Goal: Information Seeking & Learning: Learn about a topic

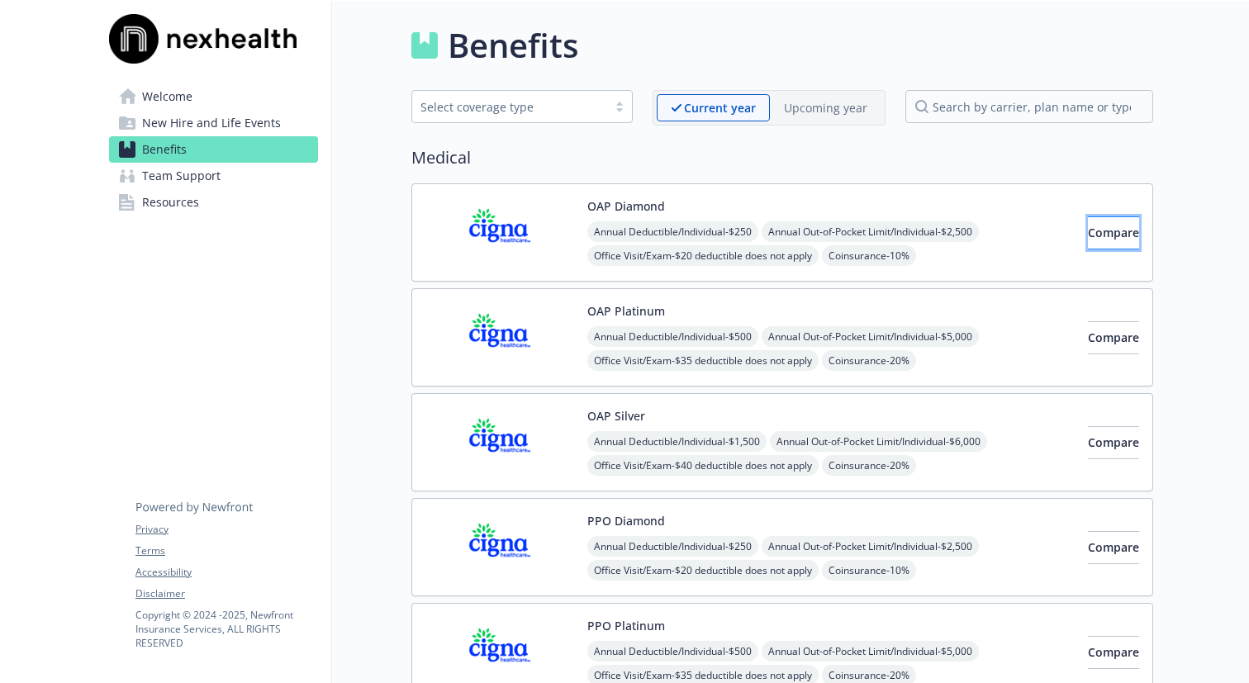
click at [1088, 238] on span "Compare" at bounding box center [1113, 233] width 51 height 16
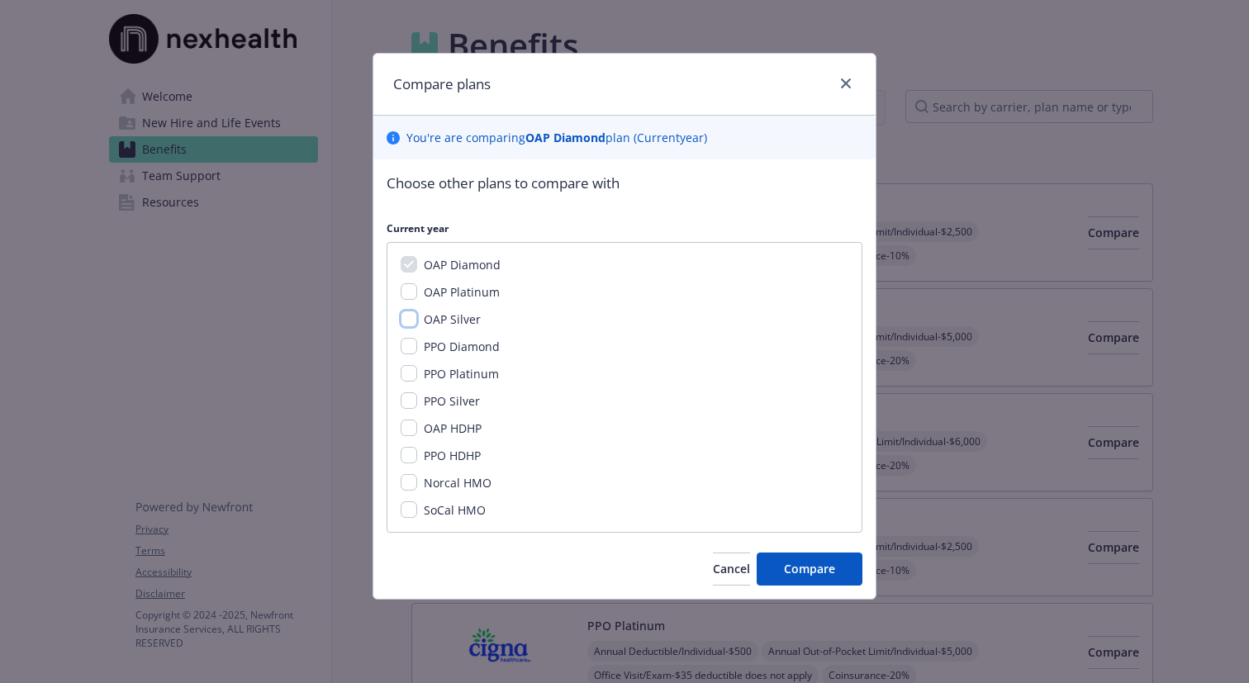
click at [408, 320] on input "OAP Silver" at bounding box center [409, 319] width 17 height 17
checkbox input "true"
click at [412, 428] on input "OAP HDHP" at bounding box center [409, 428] width 17 height 17
checkbox input "true"
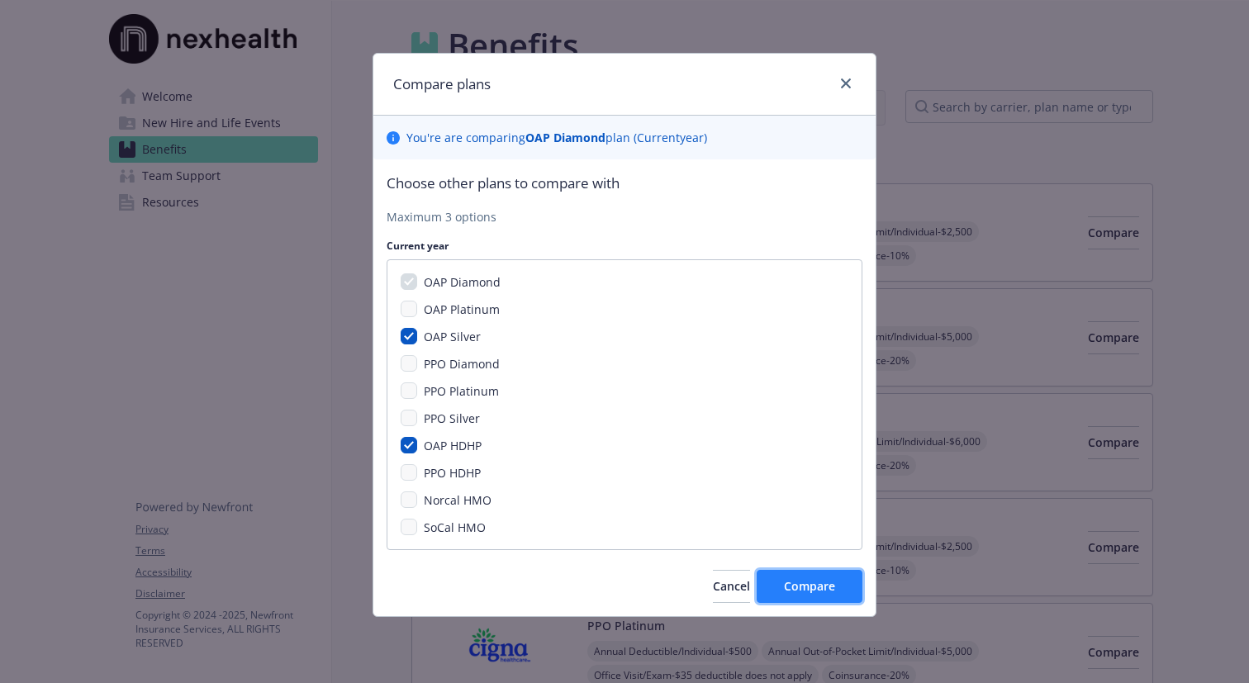
click at [812, 591] on span "Compare" at bounding box center [809, 586] width 51 height 16
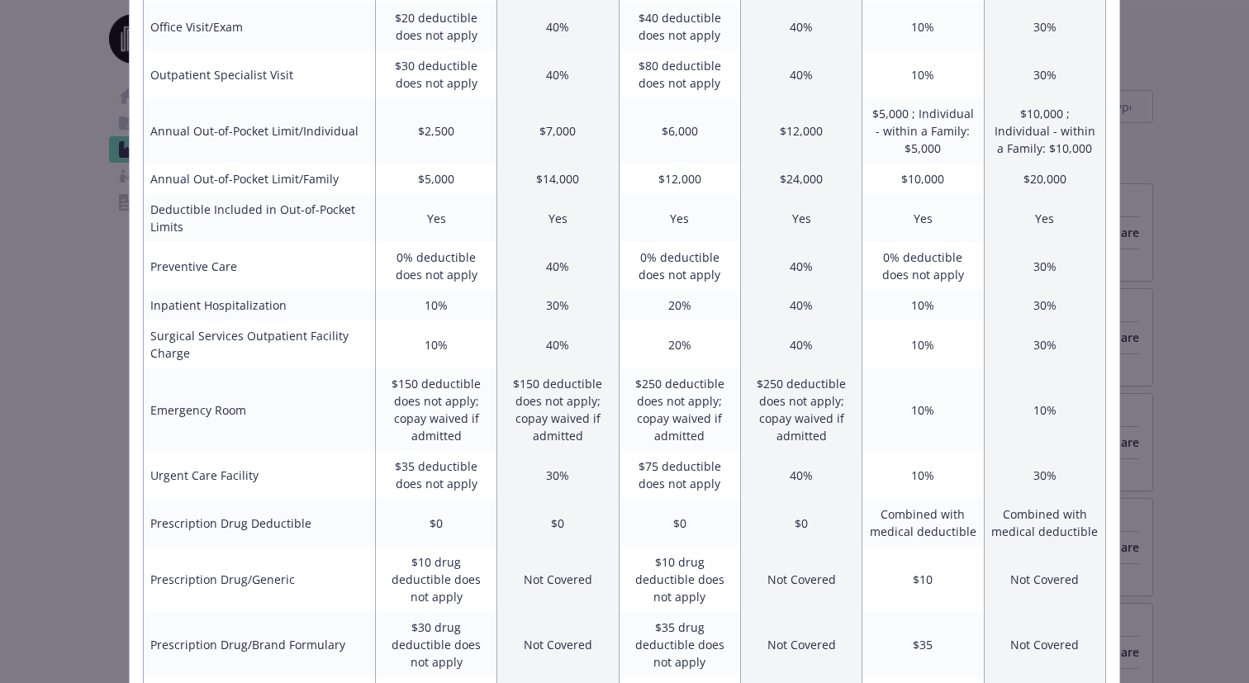
scroll to position [452, 0]
drag, startPoint x: 152, startPoint y: 411, endPoint x: 289, endPoint y: 411, distance: 137.1
click at [289, 411] on td "Emergency Room" at bounding box center [260, 408] width 232 height 83
drag, startPoint x: 151, startPoint y: 475, endPoint x: 257, endPoint y: 477, distance: 105.7
click at [257, 477] on td "Urgent Care Facility" at bounding box center [260, 473] width 232 height 48
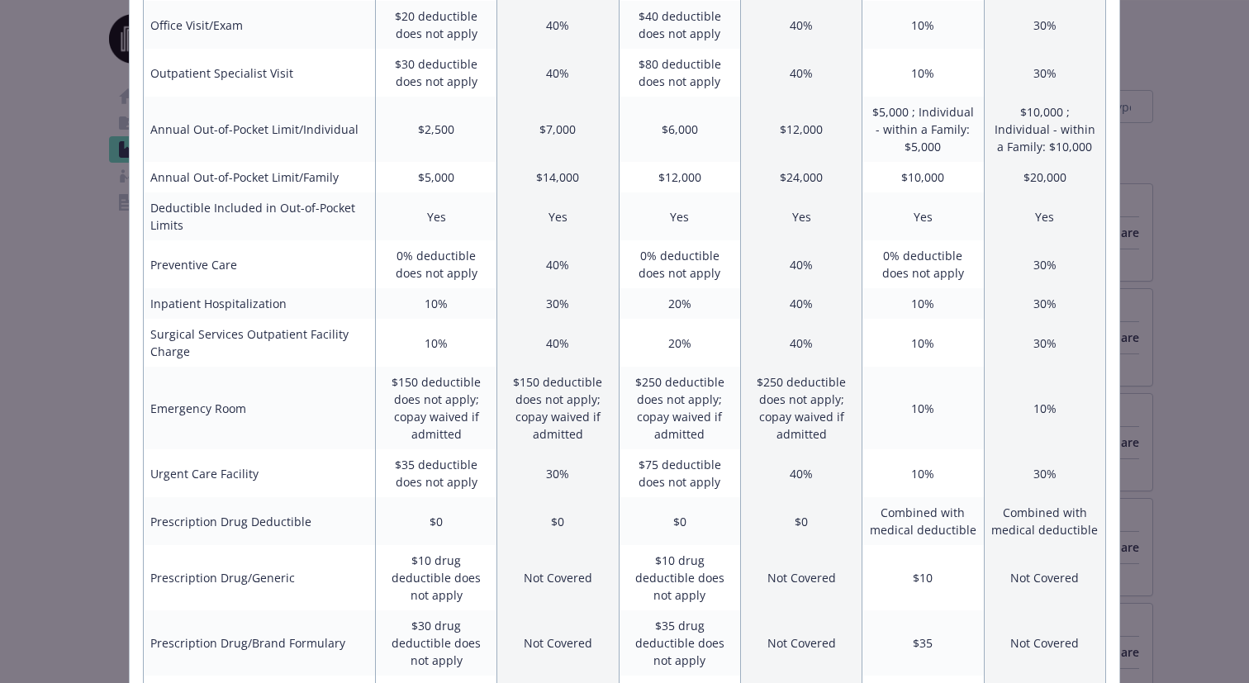
click at [411, 373] on td "$150 deductible does not apply; copay waived if admitted" at bounding box center [435, 408] width 121 height 83
click at [662, 384] on td "$250 deductible does not apply; copay waived if admitted" at bounding box center [679, 408] width 121 height 83
click at [928, 407] on td "10%" at bounding box center [922, 408] width 121 height 83
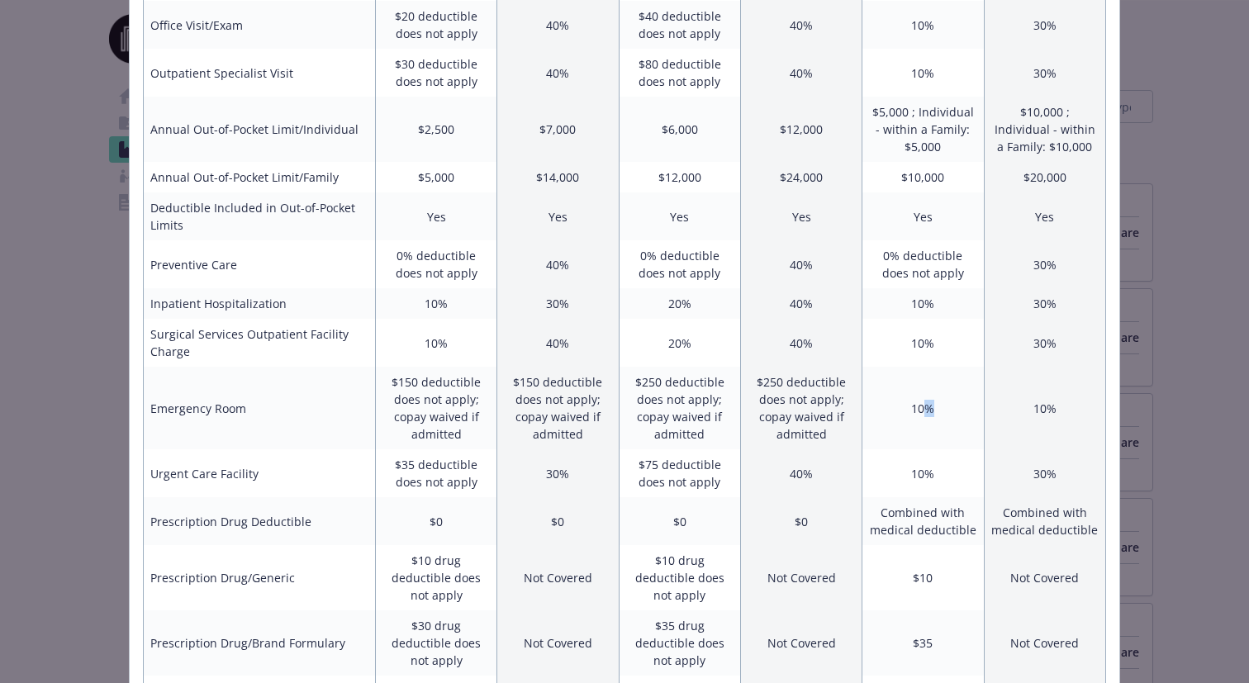
click at [928, 407] on td "10%" at bounding box center [922, 408] width 121 height 83
click at [400, 471] on td "$35 deductible does not apply" at bounding box center [435, 473] width 121 height 48
click at [658, 465] on td "$75 deductible does not apply" at bounding box center [679, 473] width 121 height 48
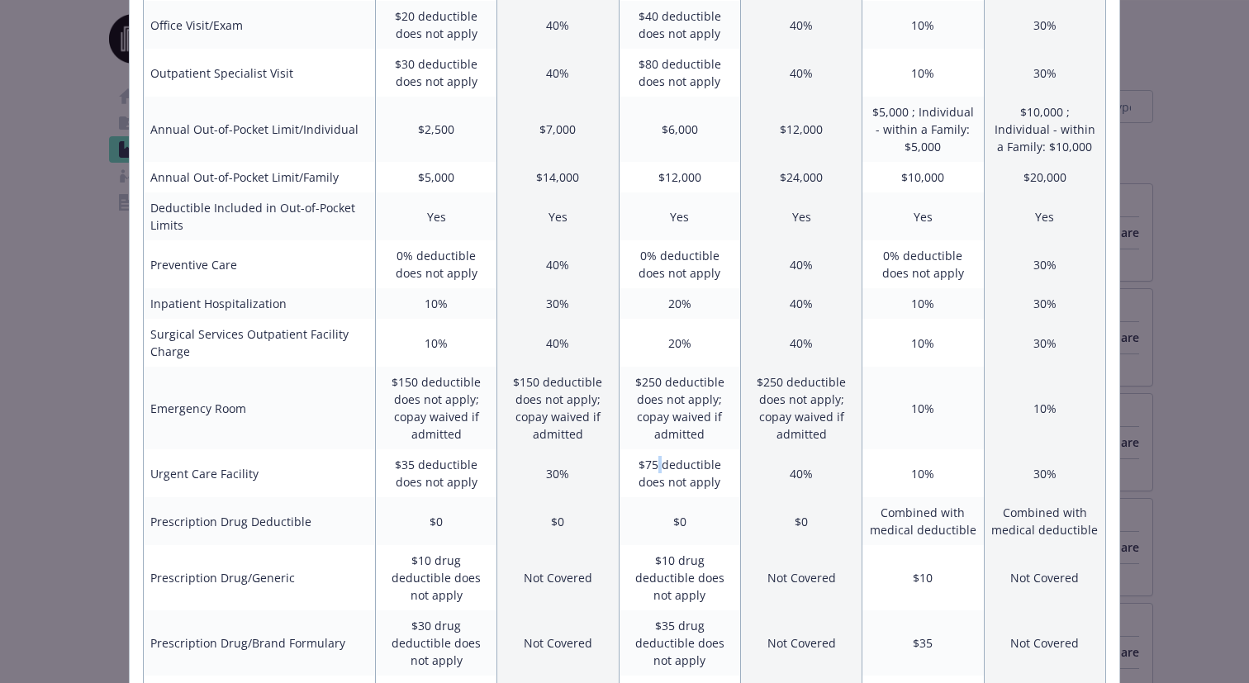
click at [658, 465] on td "$75 deductible does not apply" at bounding box center [679, 473] width 121 height 48
click at [925, 475] on td "10%" at bounding box center [922, 473] width 121 height 48
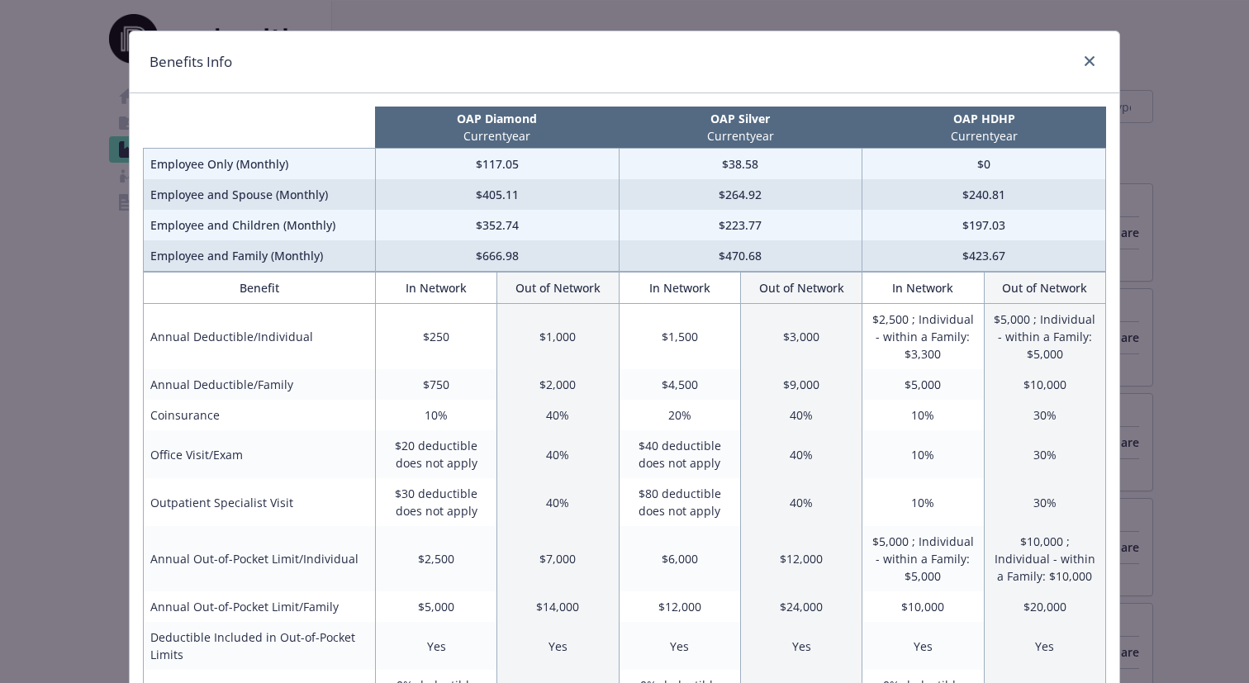
scroll to position [0, 0]
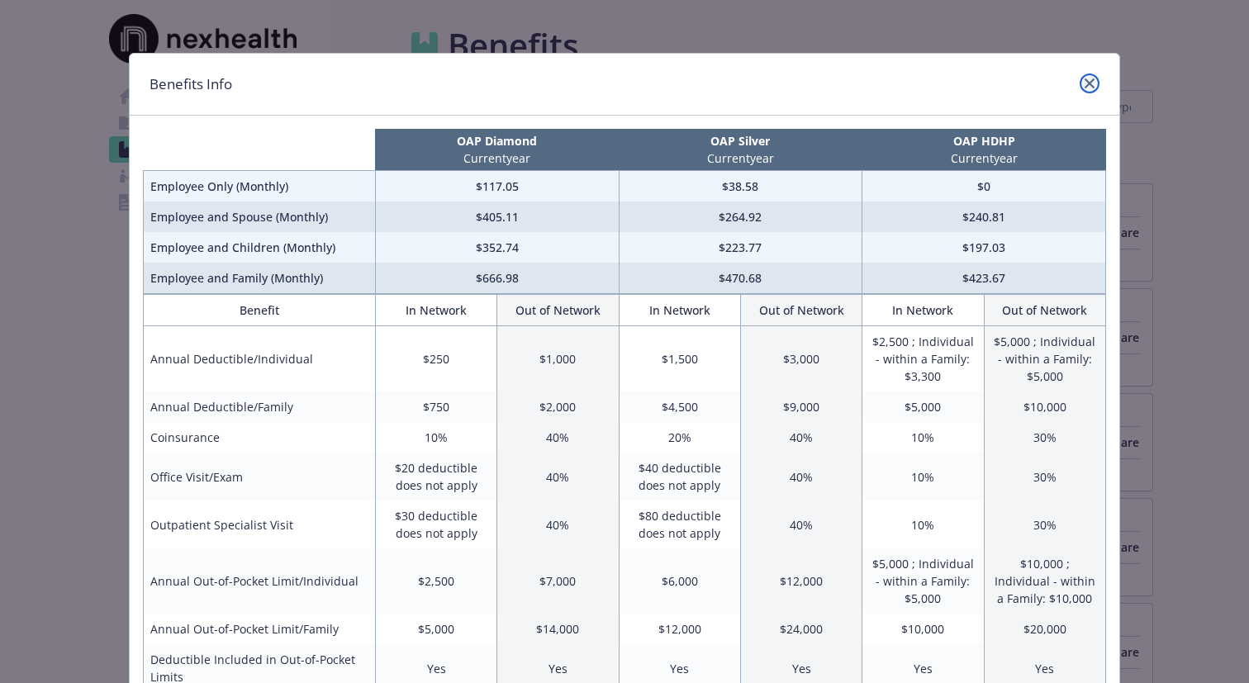
click at [1091, 84] on icon "close" at bounding box center [1090, 83] width 10 height 10
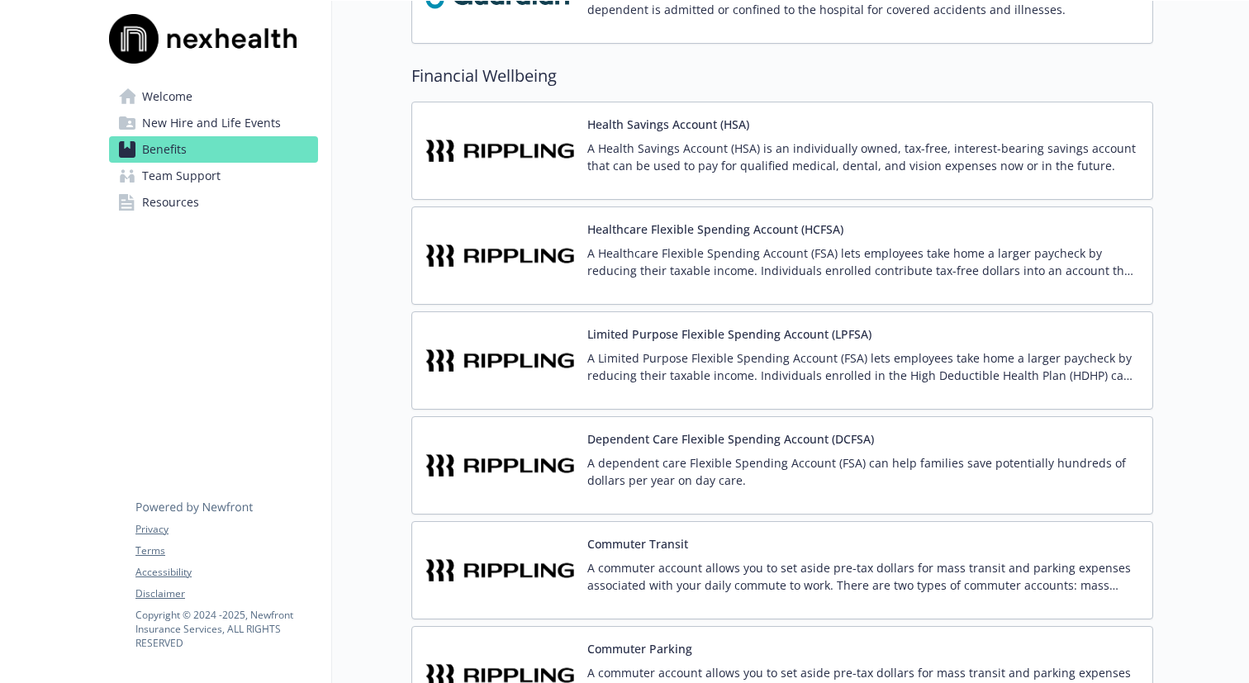
scroll to position [2893, 0]
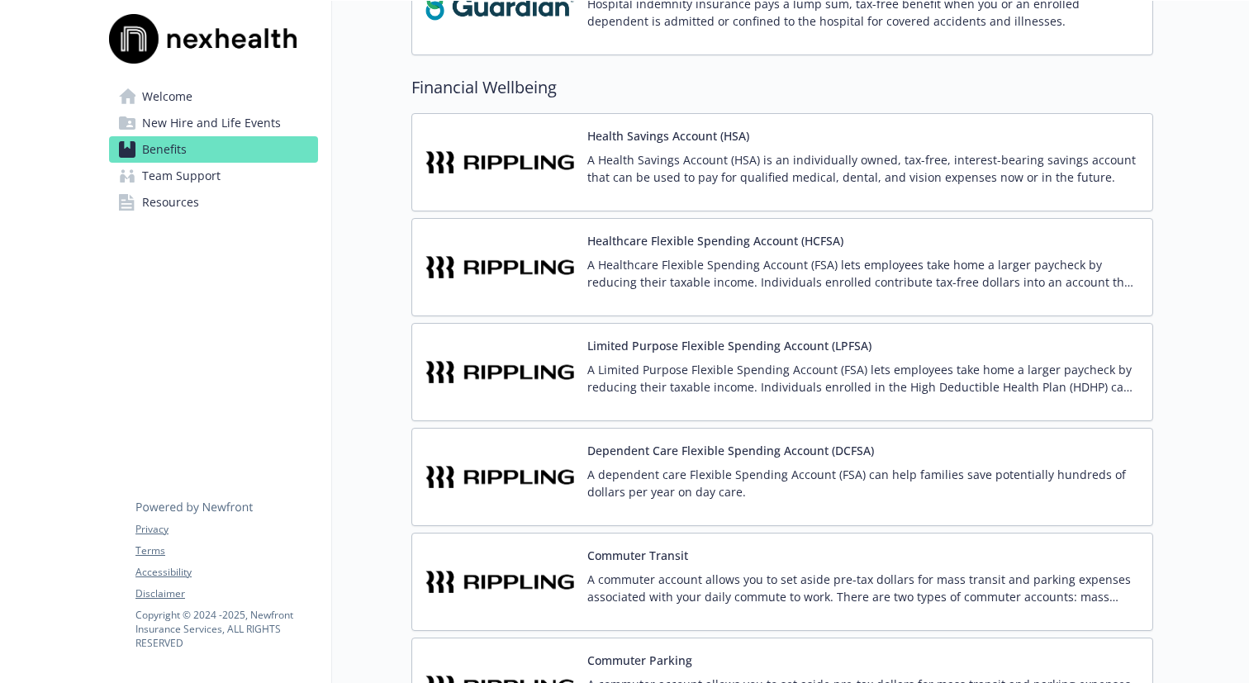
click at [576, 394] on div "Limited Purpose Flexible Spending Account (LPFSA) A Limited Purpose Flexible Sp…" at bounding box center [782, 372] width 714 height 70
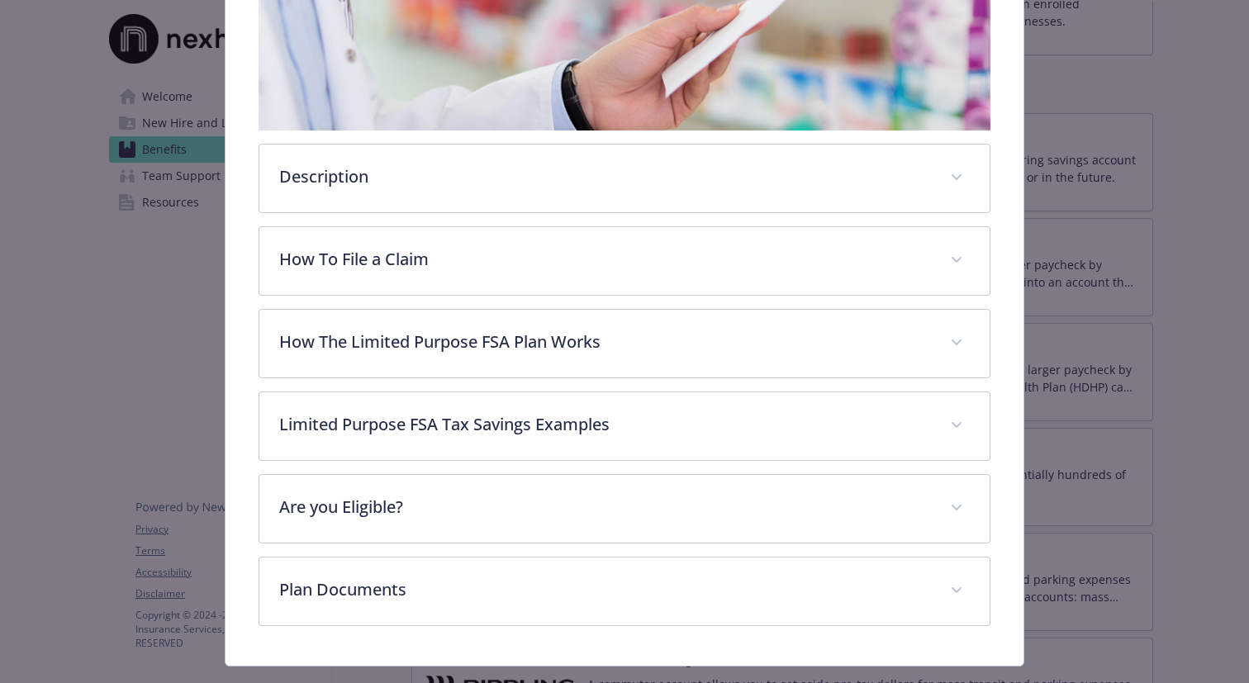
scroll to position [351, 0]
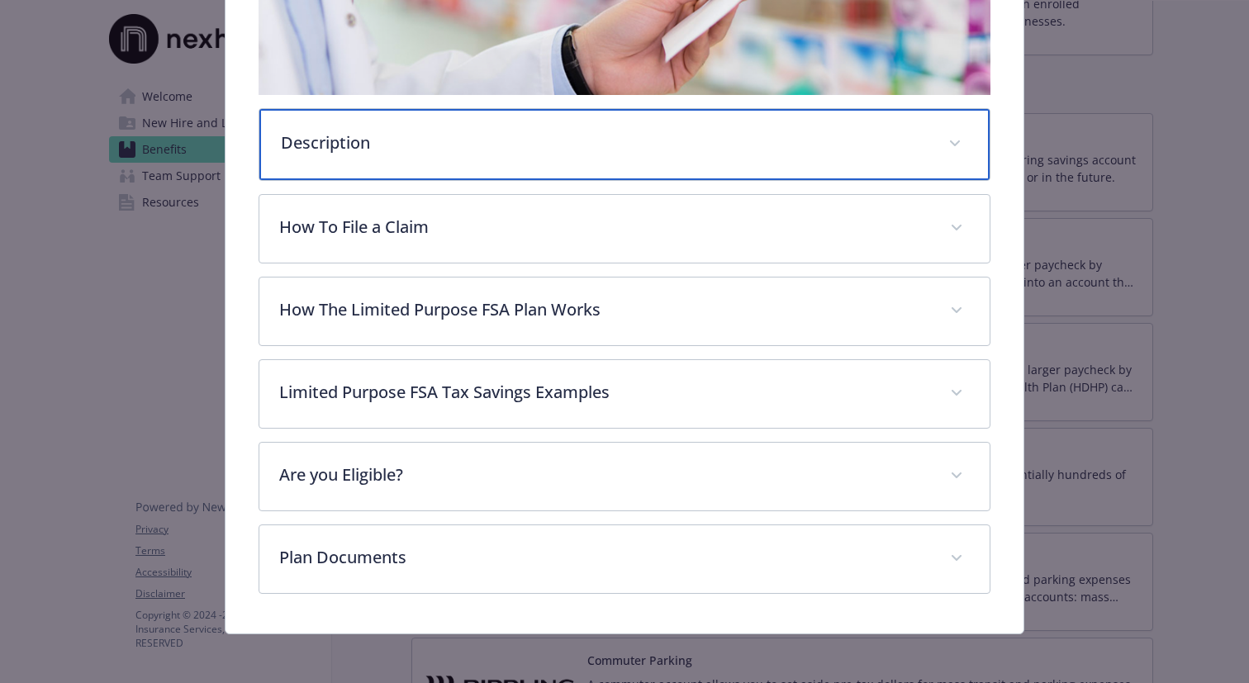
click at [653, 146] on p "Description" at bounding box center [605, 143] width 648 height 25
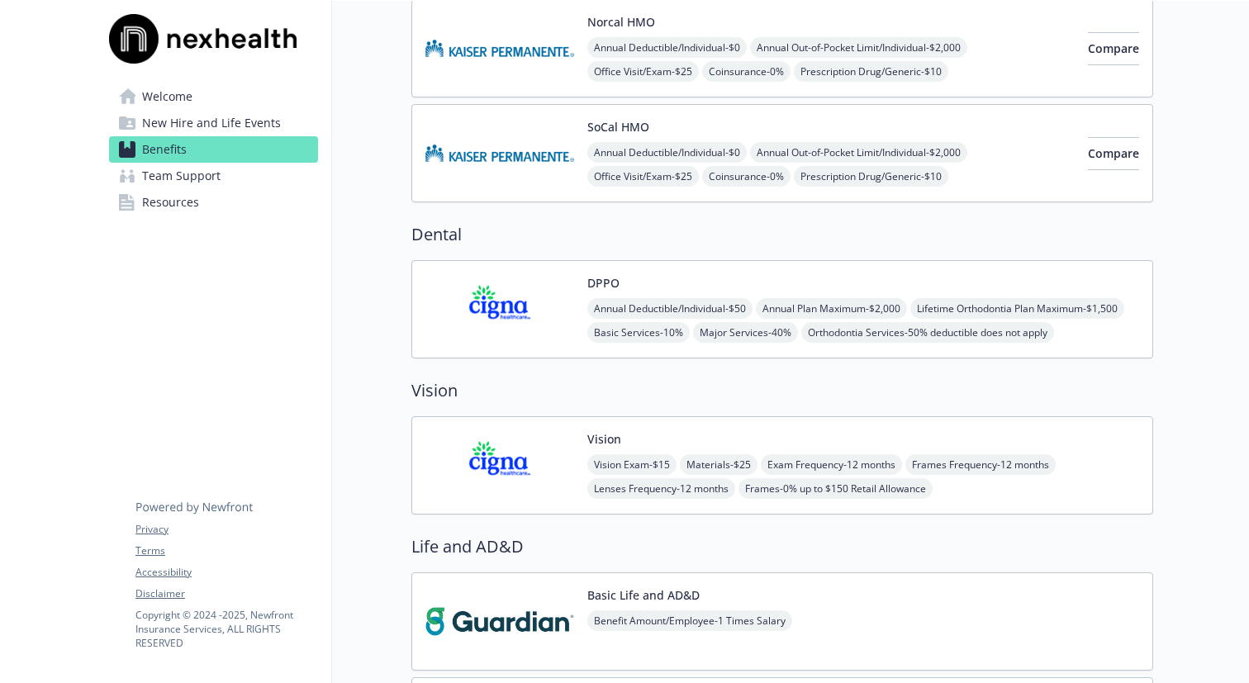
click at [539, 306] on img at bounding box center [499, 309] width 149 height 70
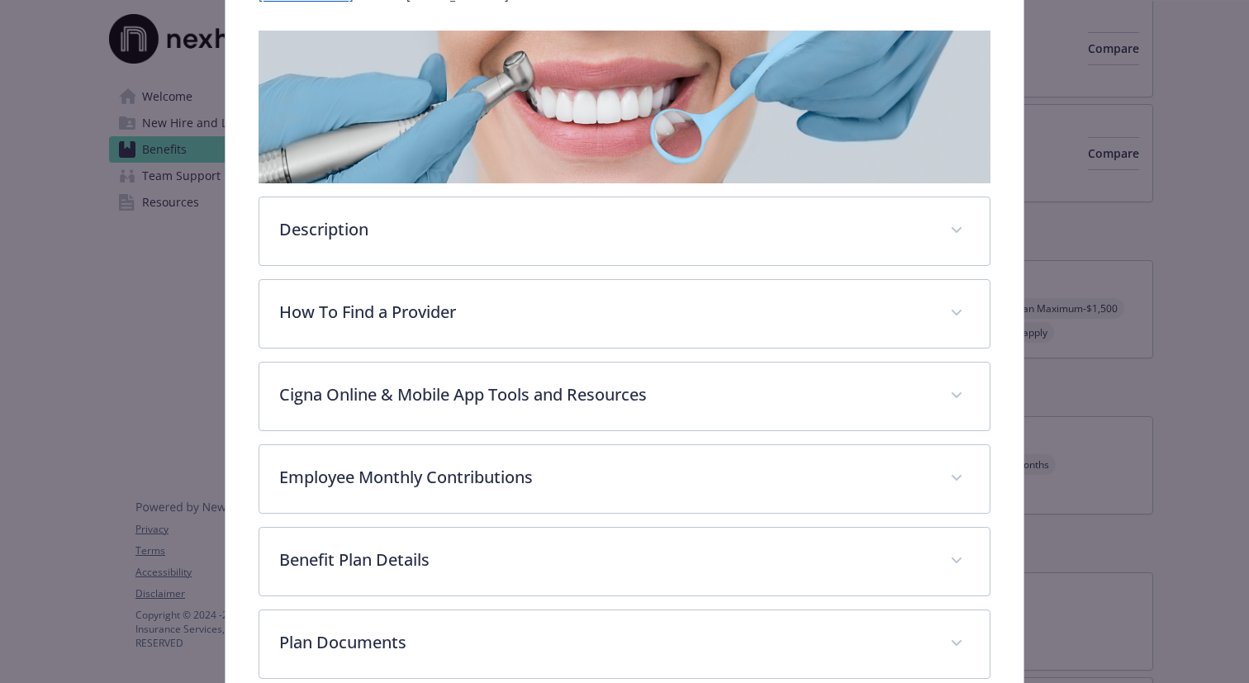
scroll to position [336, 0]
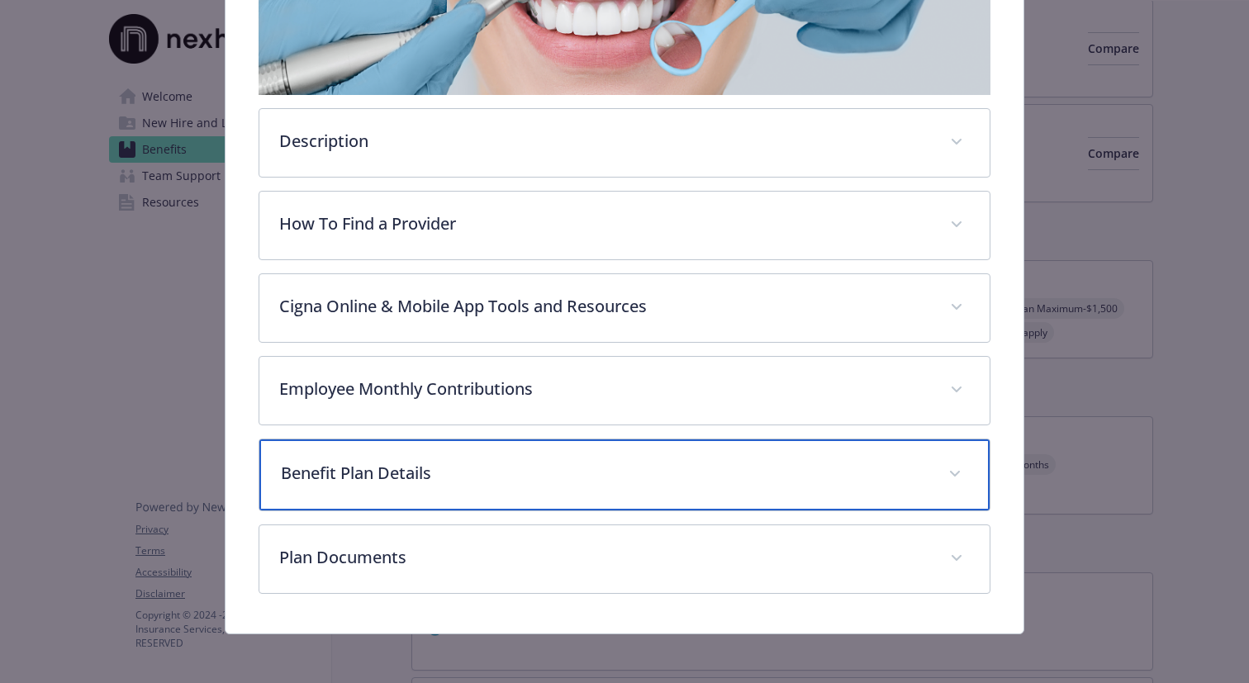
click at [575, 474] on p "Benefit Plan Details" at bounding box center [605, 473] width 648 height 25
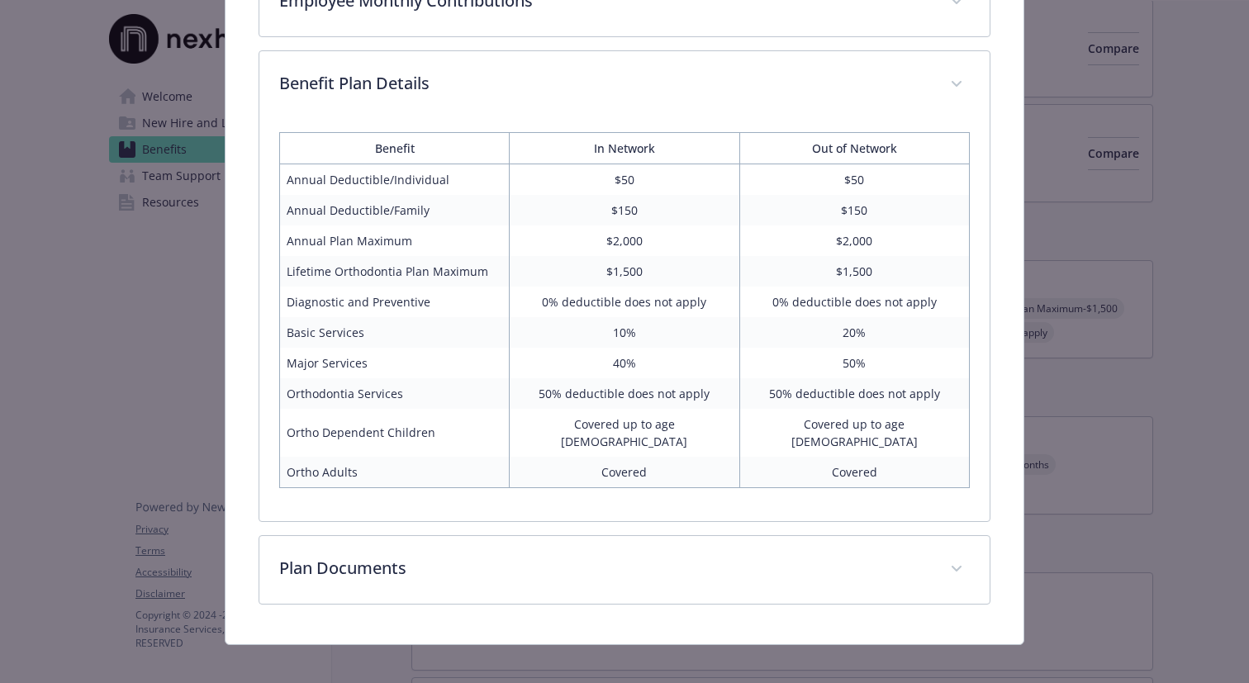
scroll to position [721, 0]
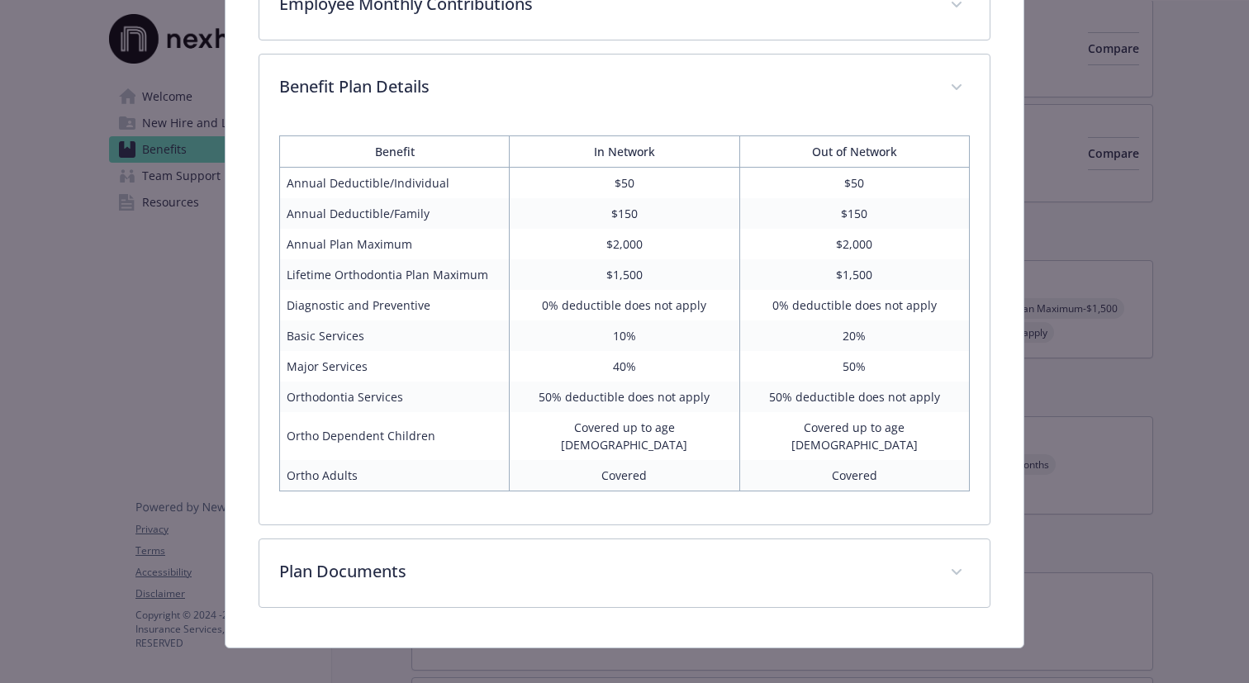
click at [319, 365] on td "Major Services" at bounding box center [395, 366] width 230 height 31
click at [624, 368] on td "40%" at bounding box center [625, 366] width 230 height 31
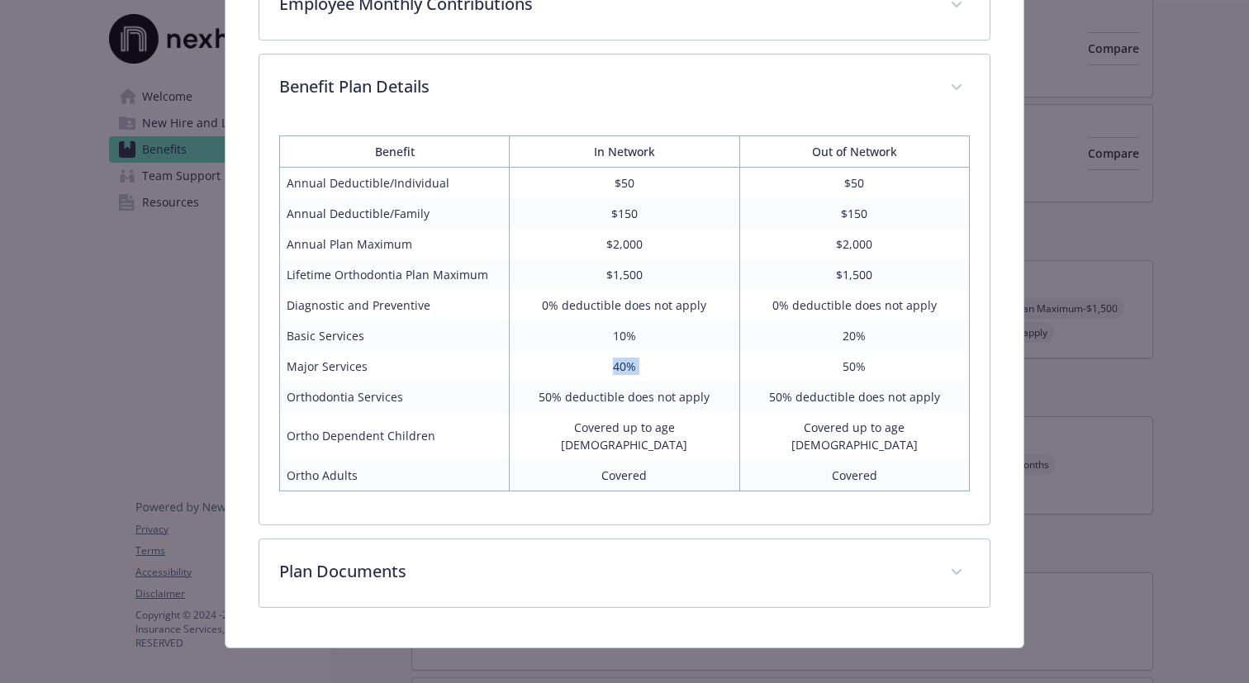
click at [624, 368] on td "40%" at bounding box center [625, 366] width 230 height 31
click at [620, 247] on td "$2,000" at bounding box center [625, 244] width 230 height 31
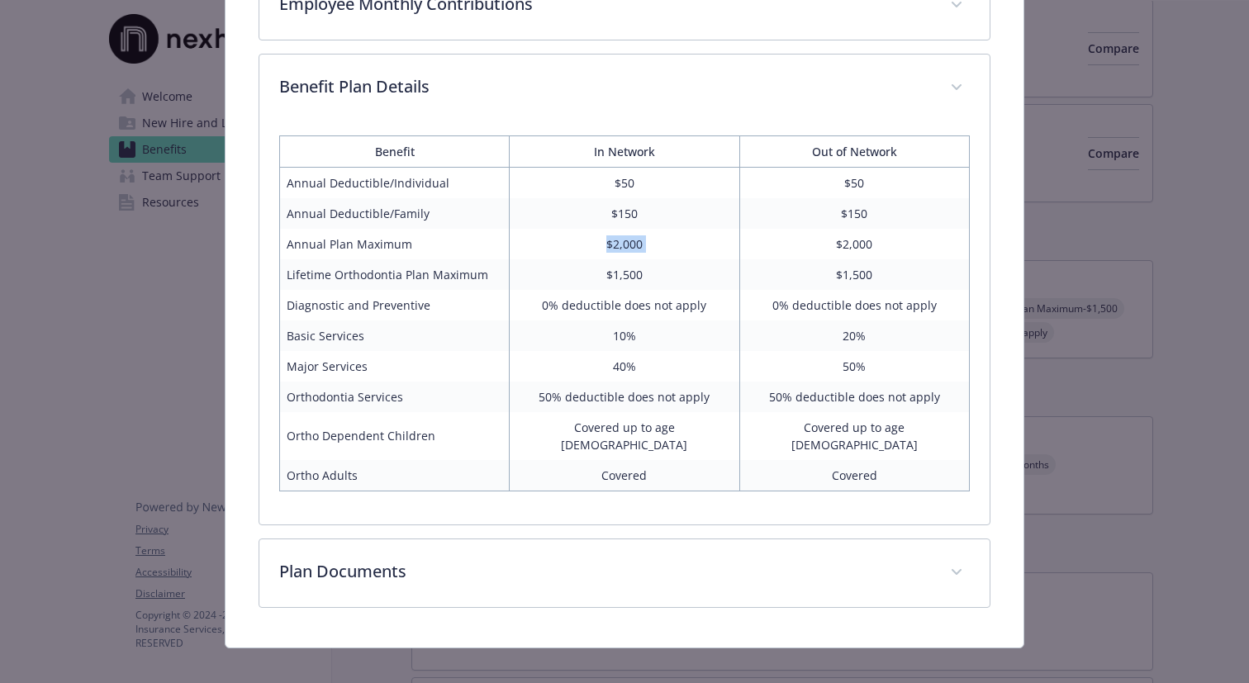
click at [620, 247] on td "$2,000" at bounding box center [625, 244] width 230 height 31
click at [622, 368] on td "40%" at bounding box center [625, 366] width 230 height 31
click at [556, 300] on td "0% deductible does not apply" at bounding box center [625, 305] width 230 height 31
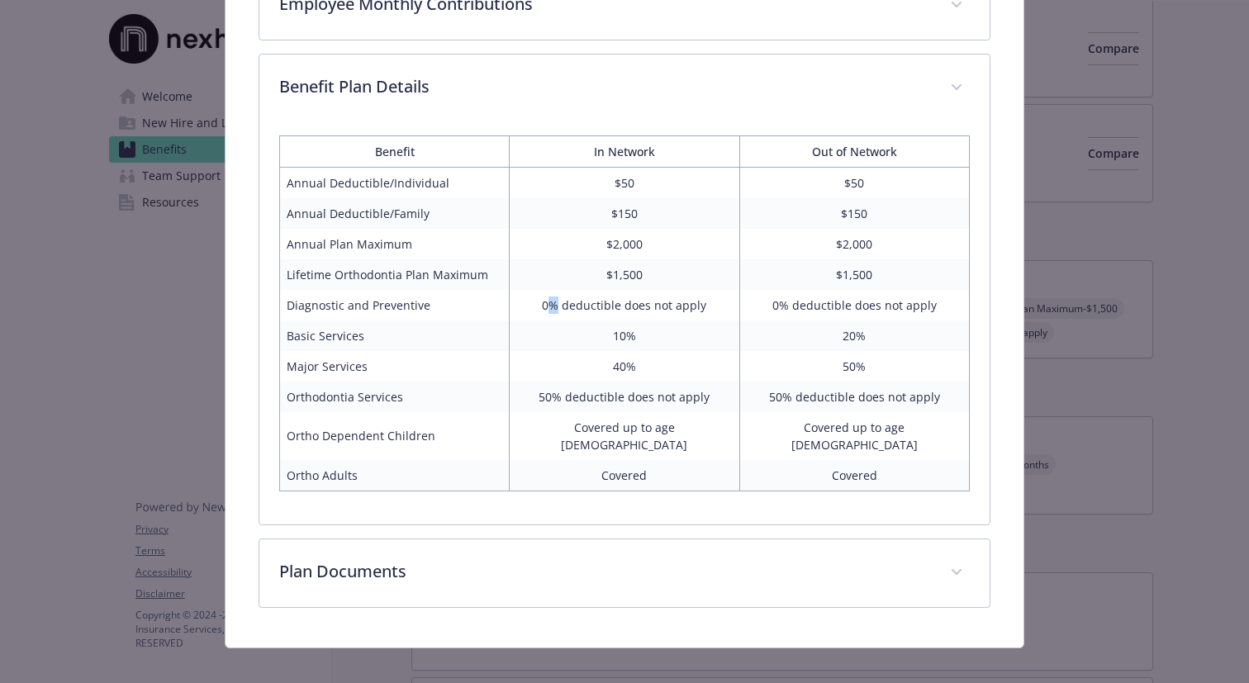
click at [556, 300] on td "0% deductible does not apply" at bounding box center [625, 305] width 230 height 31
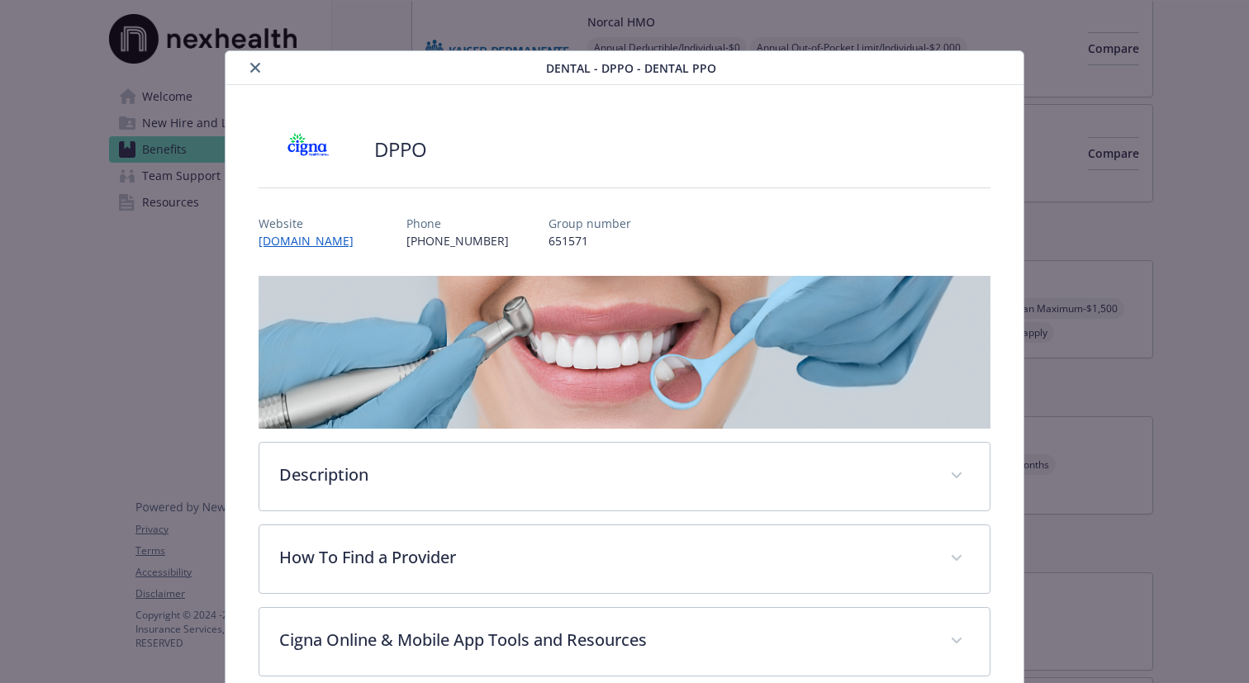
scroll to position [0, 0]
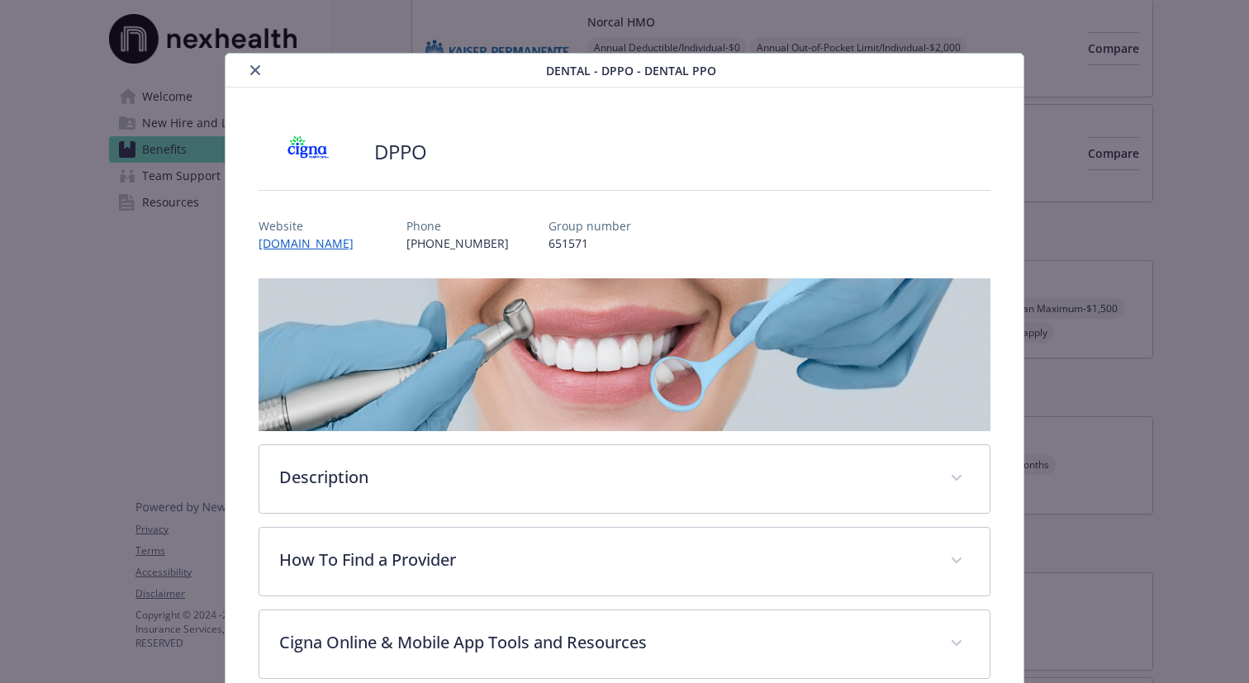
click at [255, 73] on icon "close" at bounding box center [255, 70] width 10 height 10
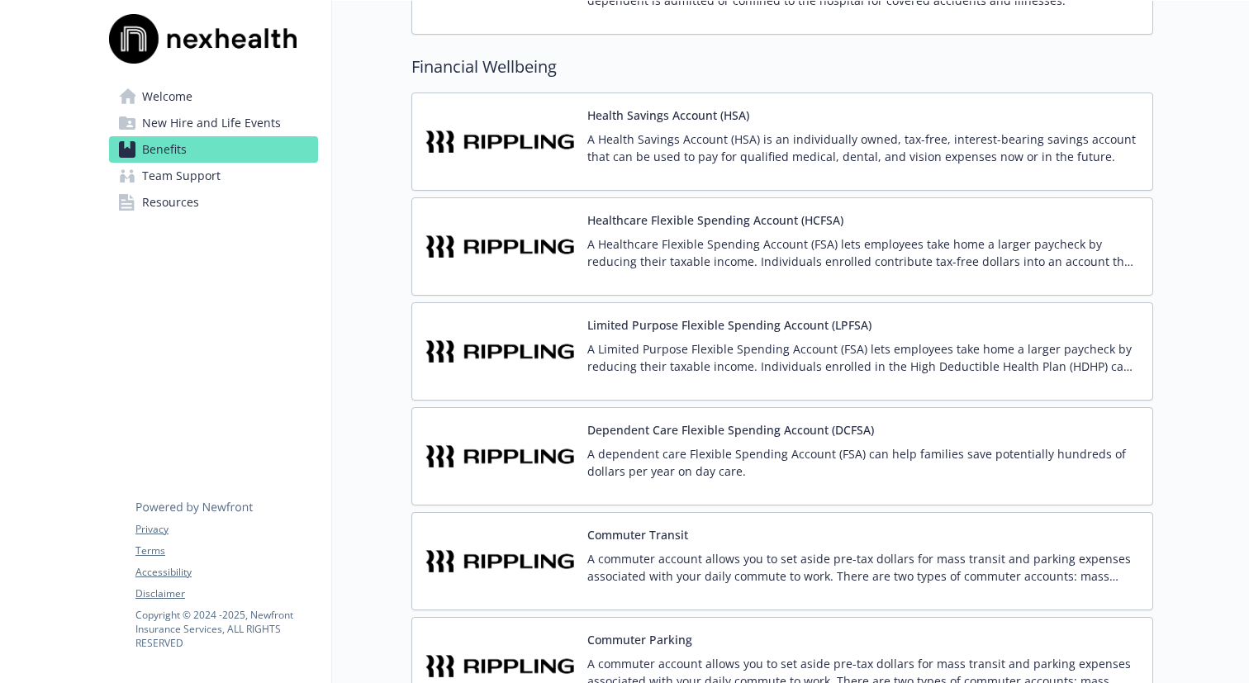
scroll to position [2913, 0]
click at [704, 365] on p "A Limited Purpose Flexible Spending Account (FSA) lets employees take home a la…" at bounding box center [863, 358] width 552 height 35
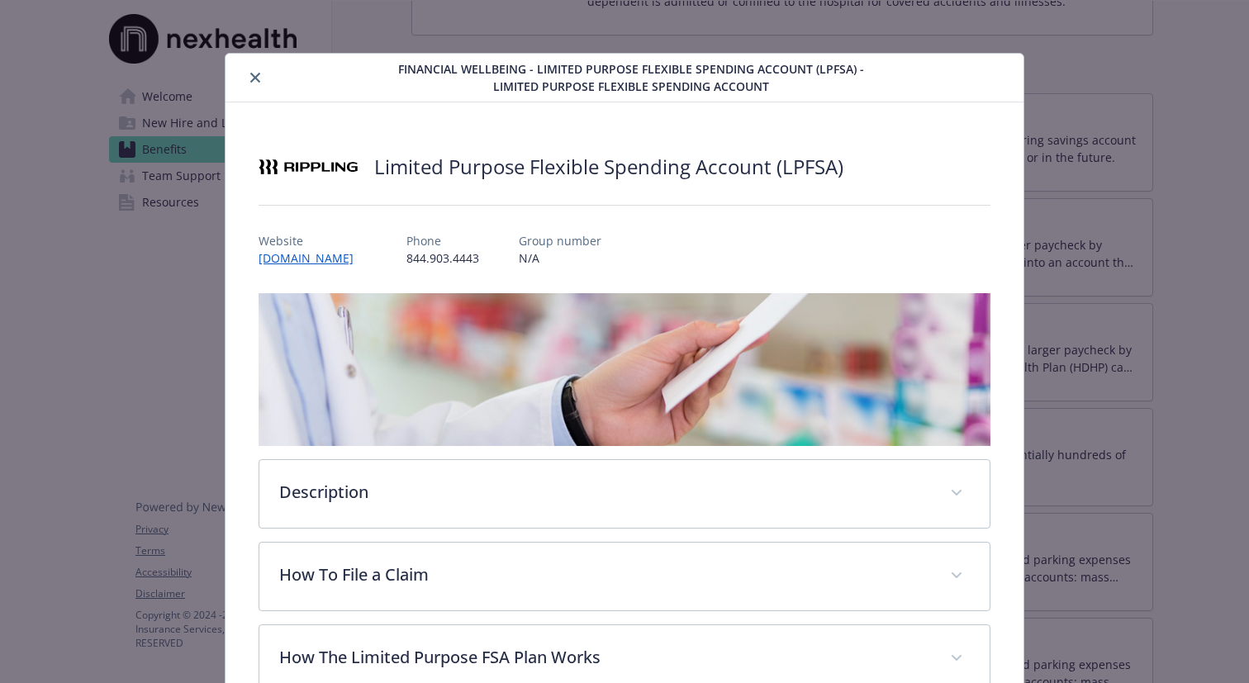
scroll to position [50, 0]
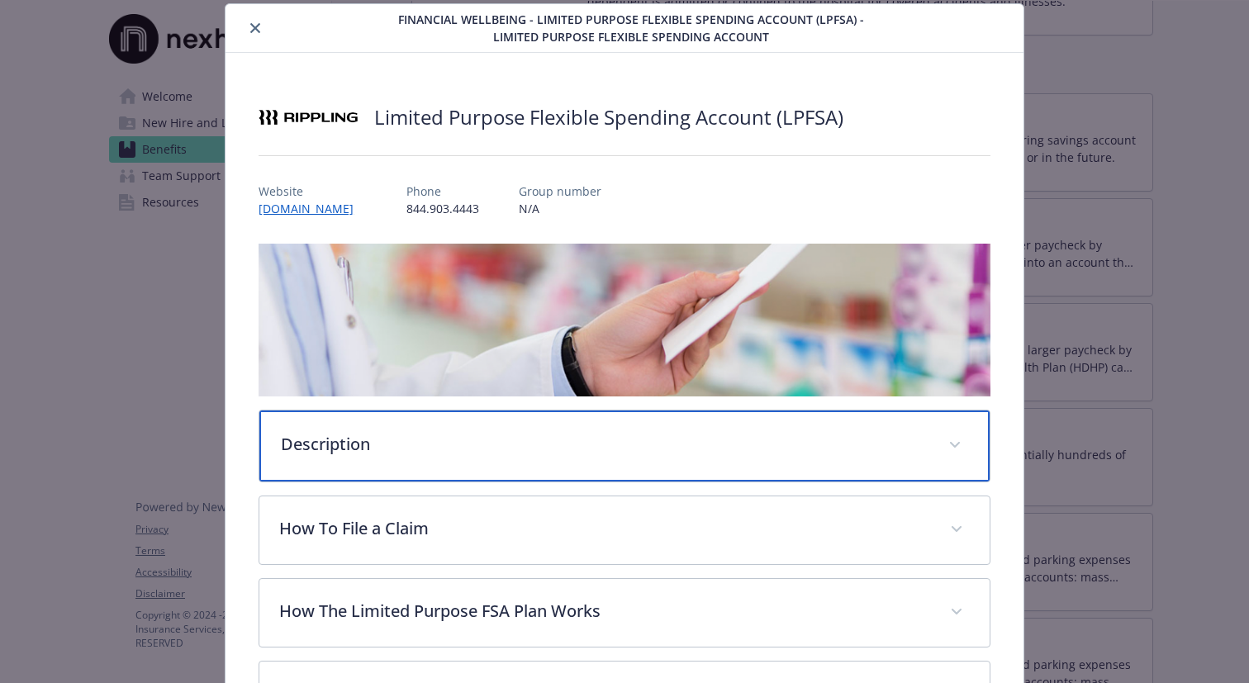
click at [447, 454] on div "Description" at bounding box center [624, 446] width 730 height 71
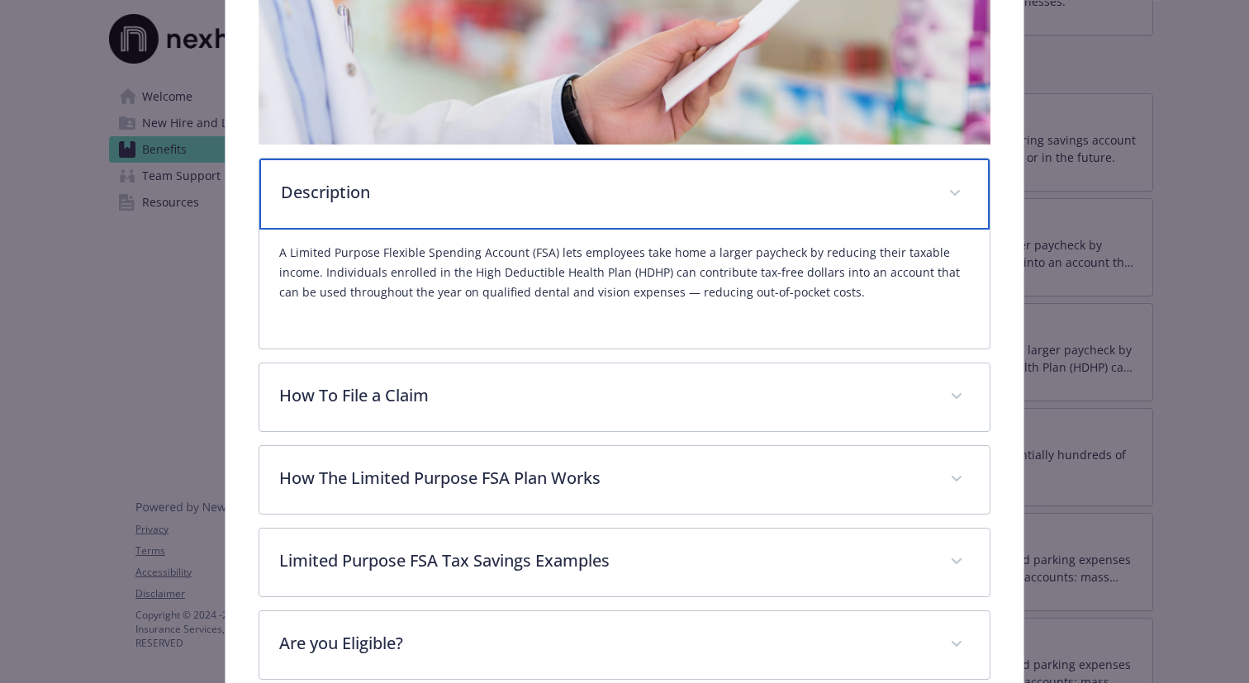
scroll to position [302, 0]
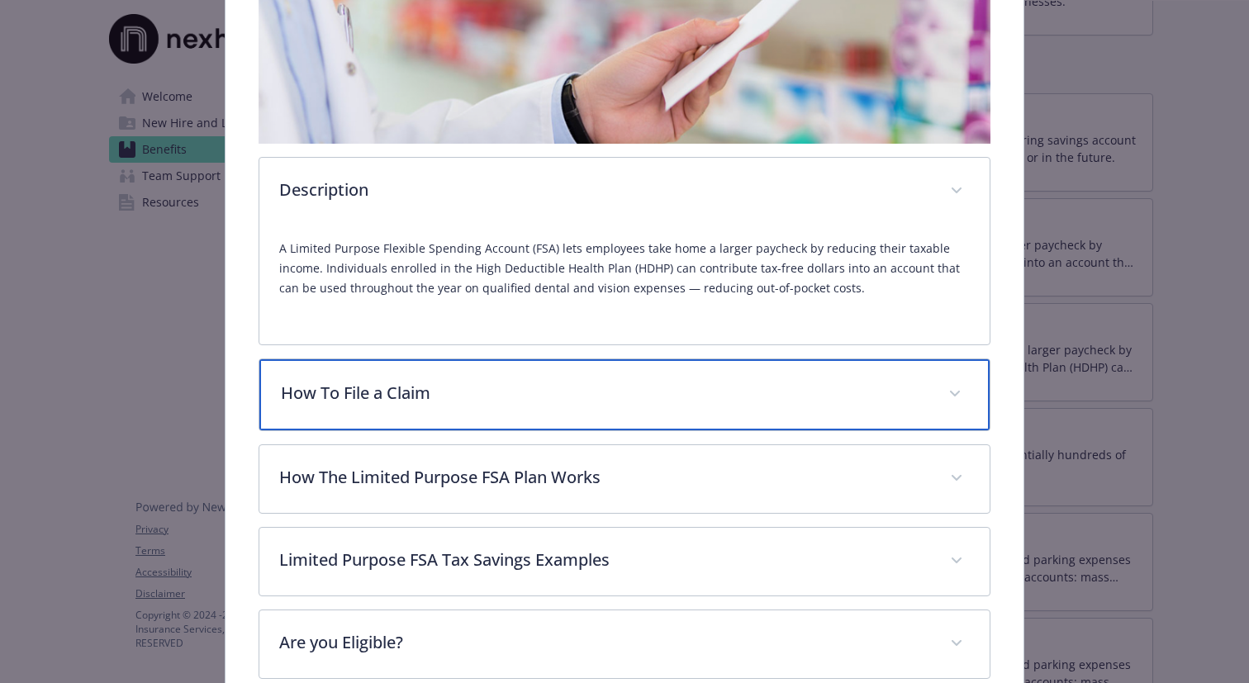
click at [623, 407] on div "How To File a Claim" at bounding box center [624, 394] width 730 height 71
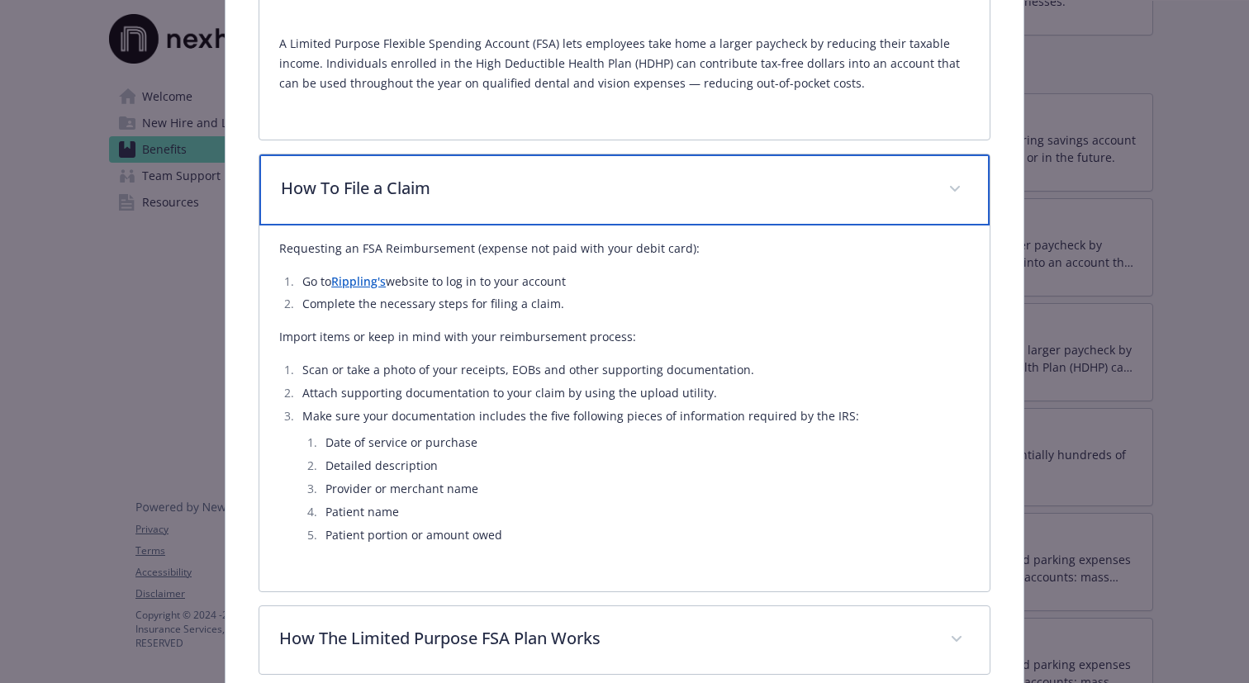
scroll to position [508, 0]
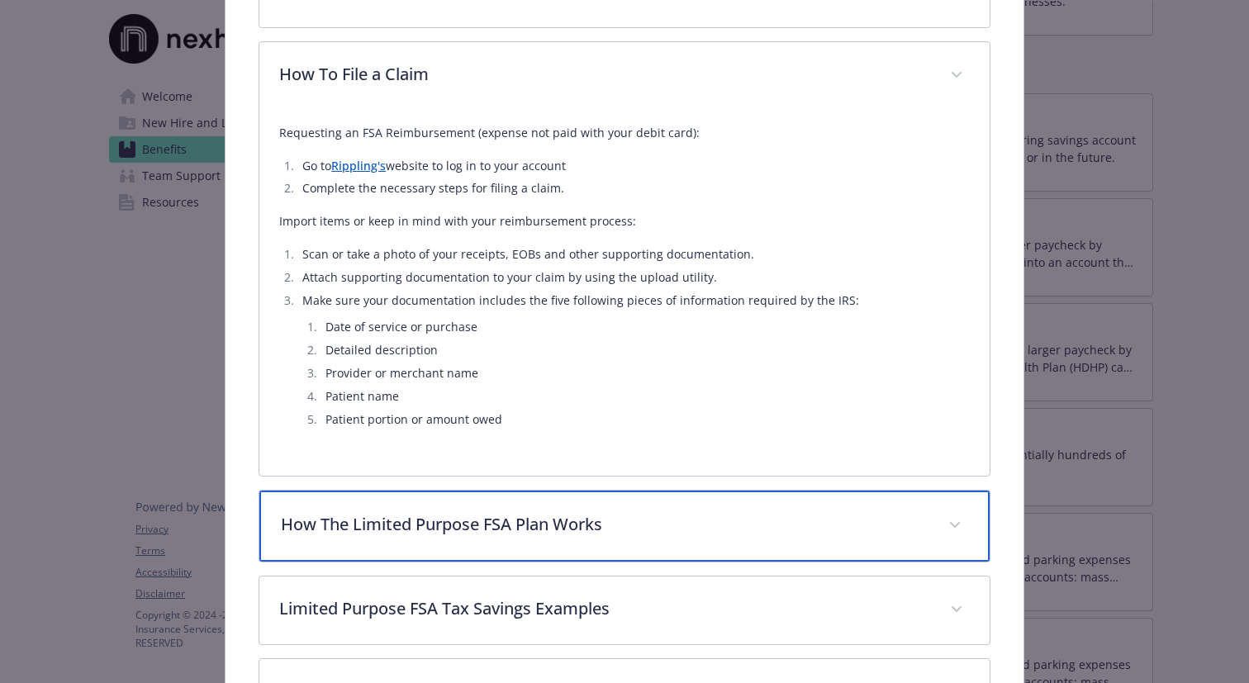
click at [572, 553] on div "How The Limited Purpose FSA Plan Works" at bounding box center [624, 526] width 730 height 71
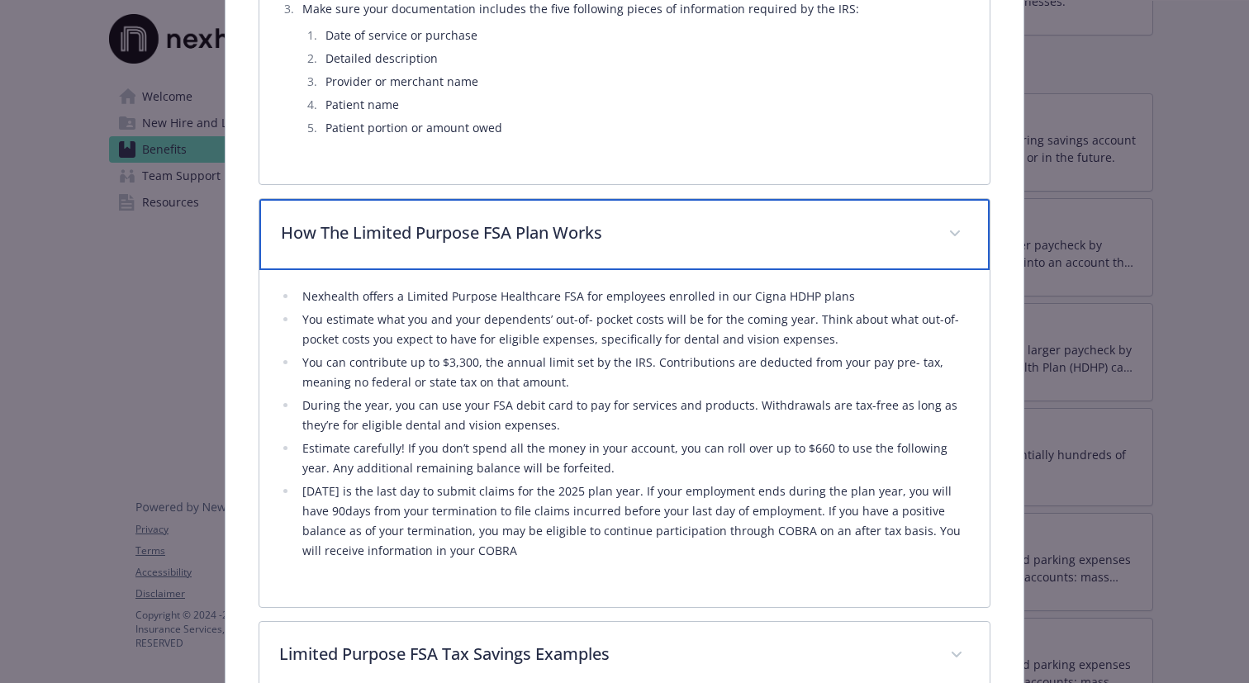
scroll to position [916, 0]
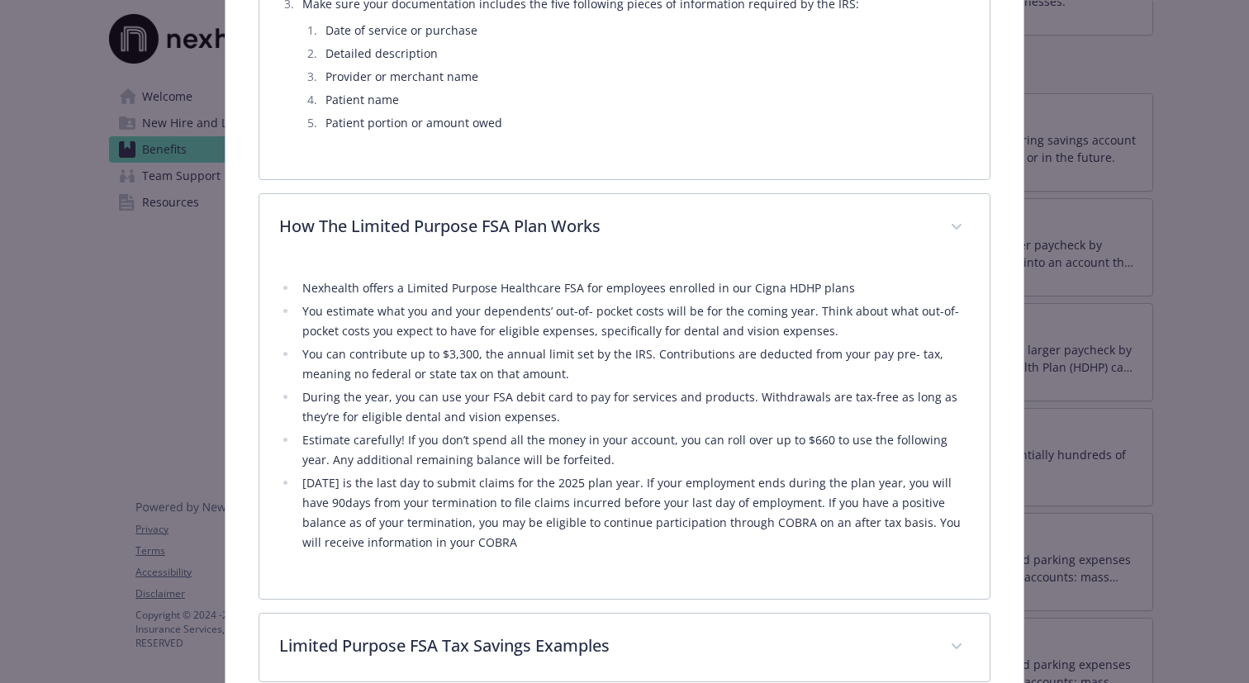
click at [806, 443] on li "Estimate carefully! If you don’t spend all the money in your account, you can r…" at bounding box center [633, 450] width 672 height 40
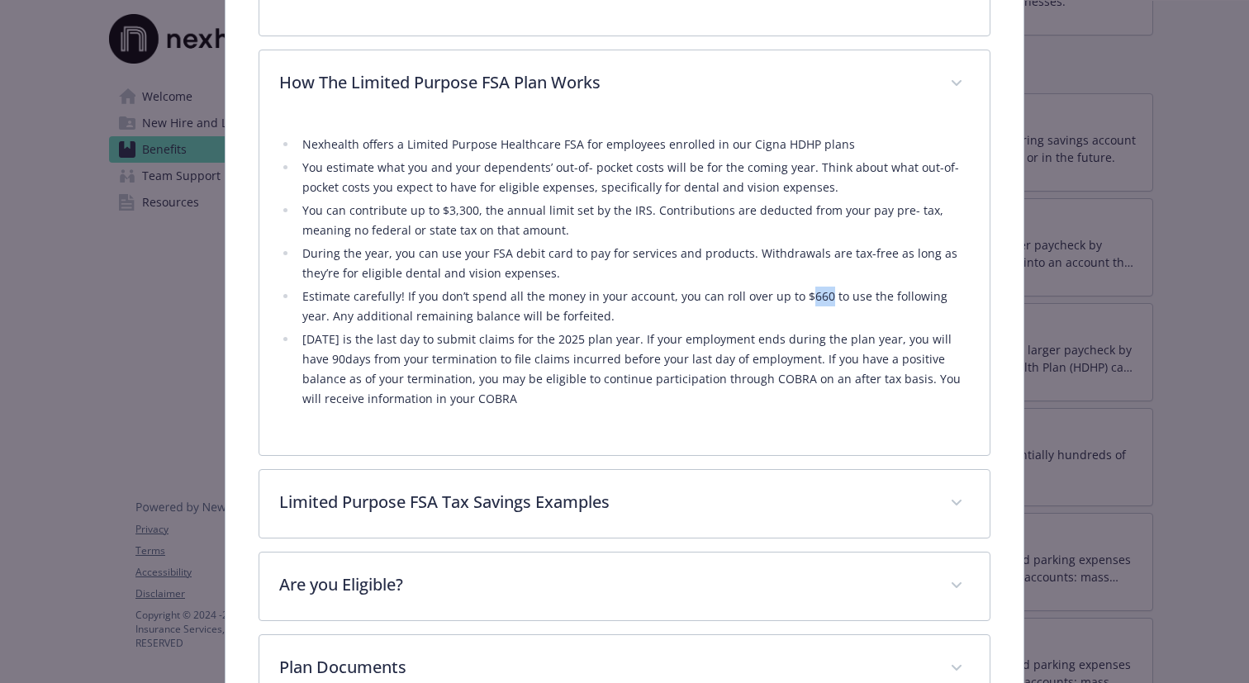
scroll to position [1061, 0]
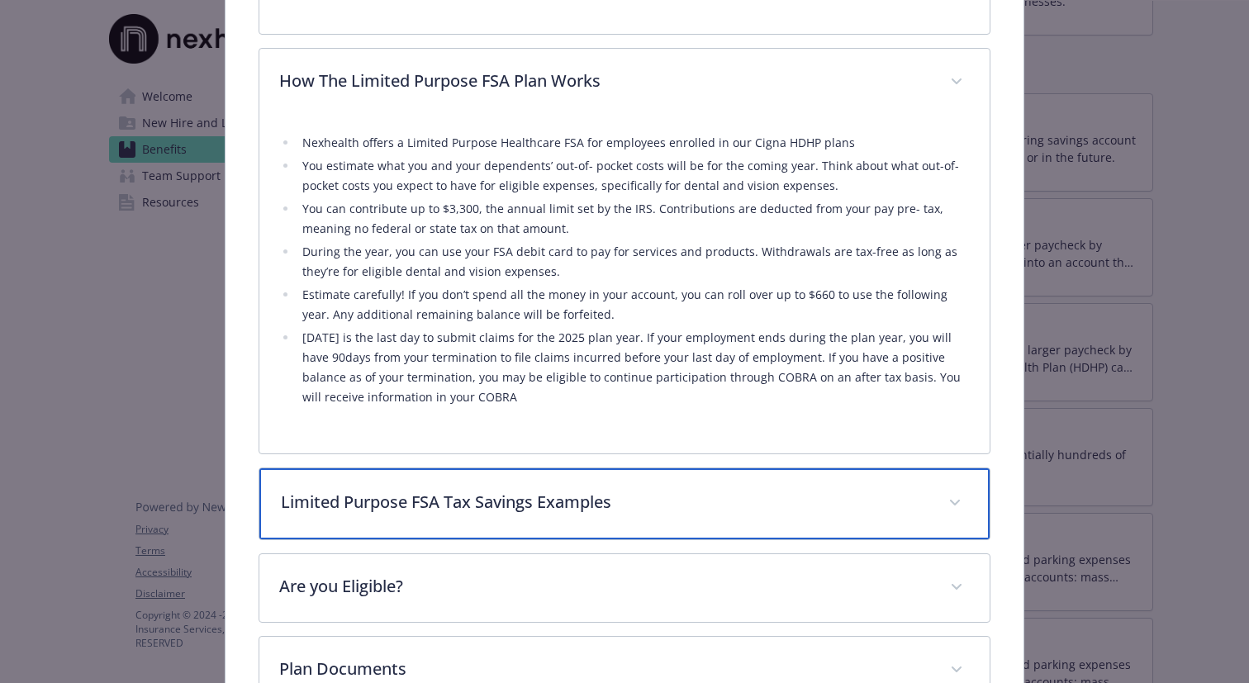
click at [712, 504] on p "Limited Purpose FSA Tax Savings Examples" at bounding box center [605, 502] width 648 height 25
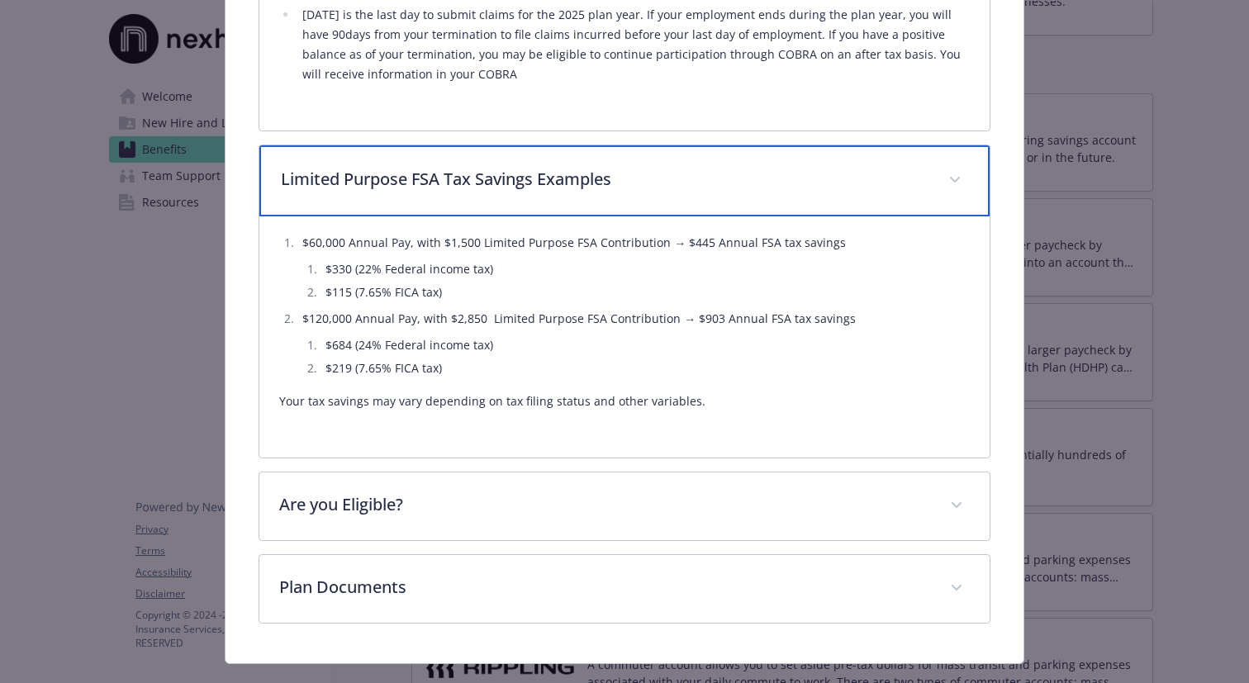
scroll to position [1393, 0]
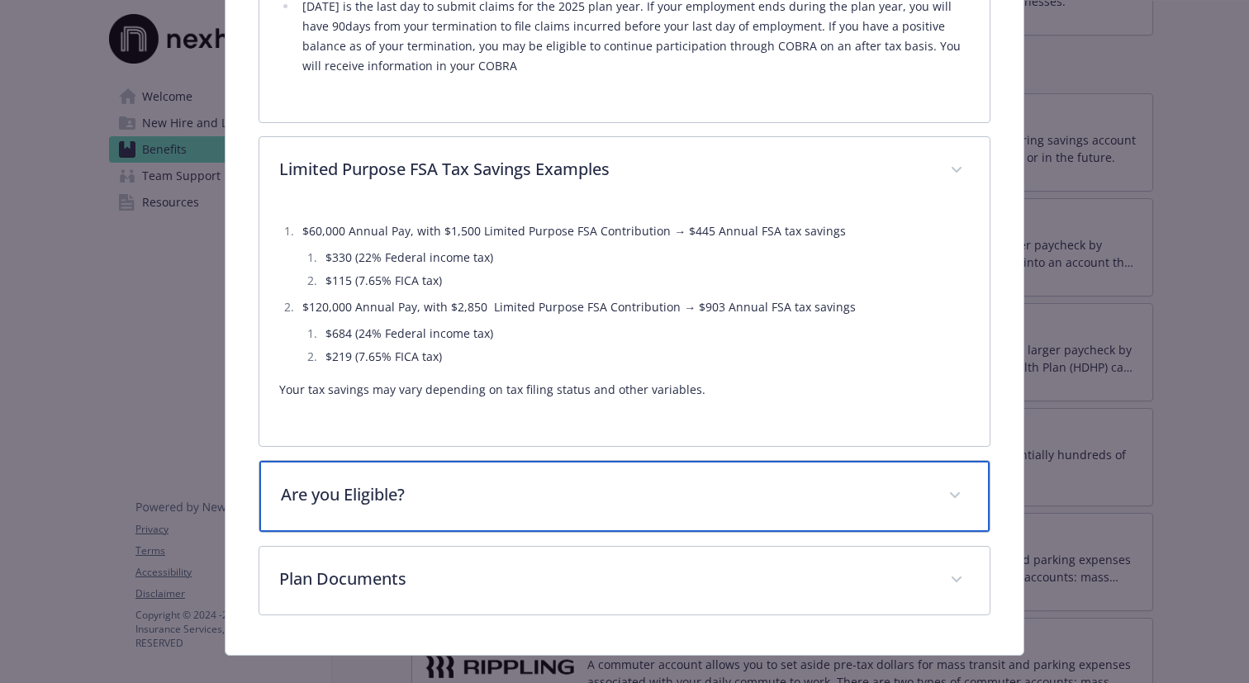
click at [653, 520] on div "Are you Eligible?" at bounding box center [624, 496] width 730 height 71
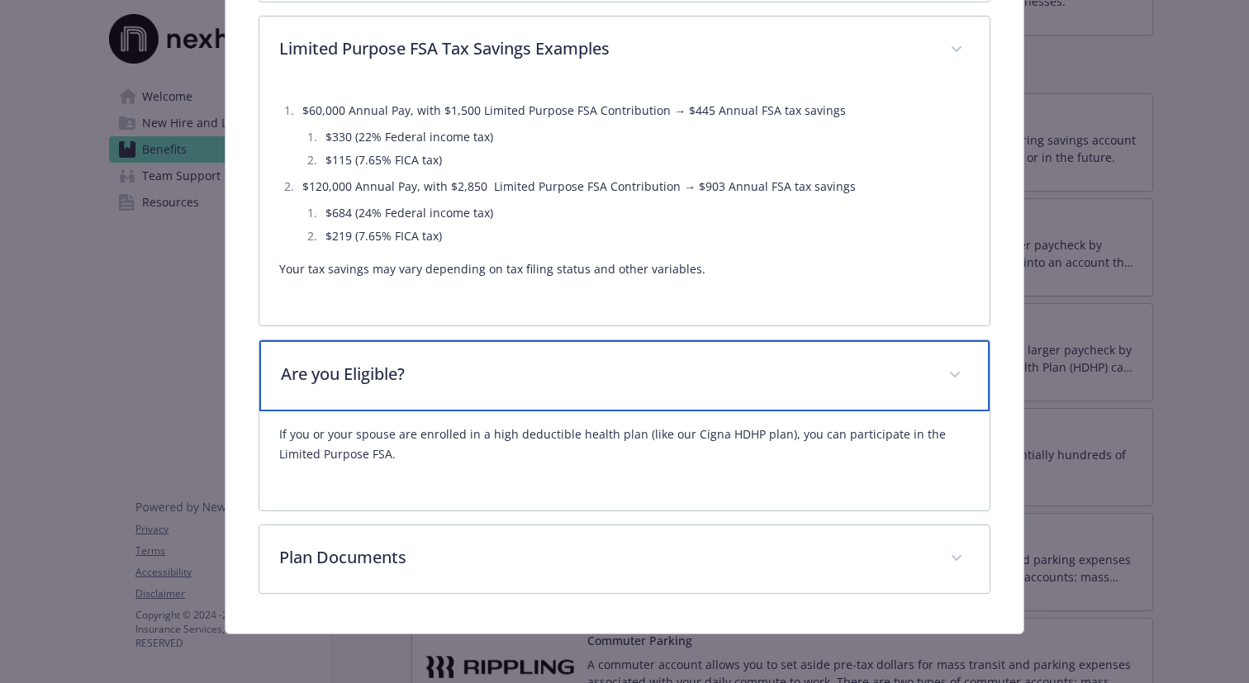
scroll to position [1517, 0]
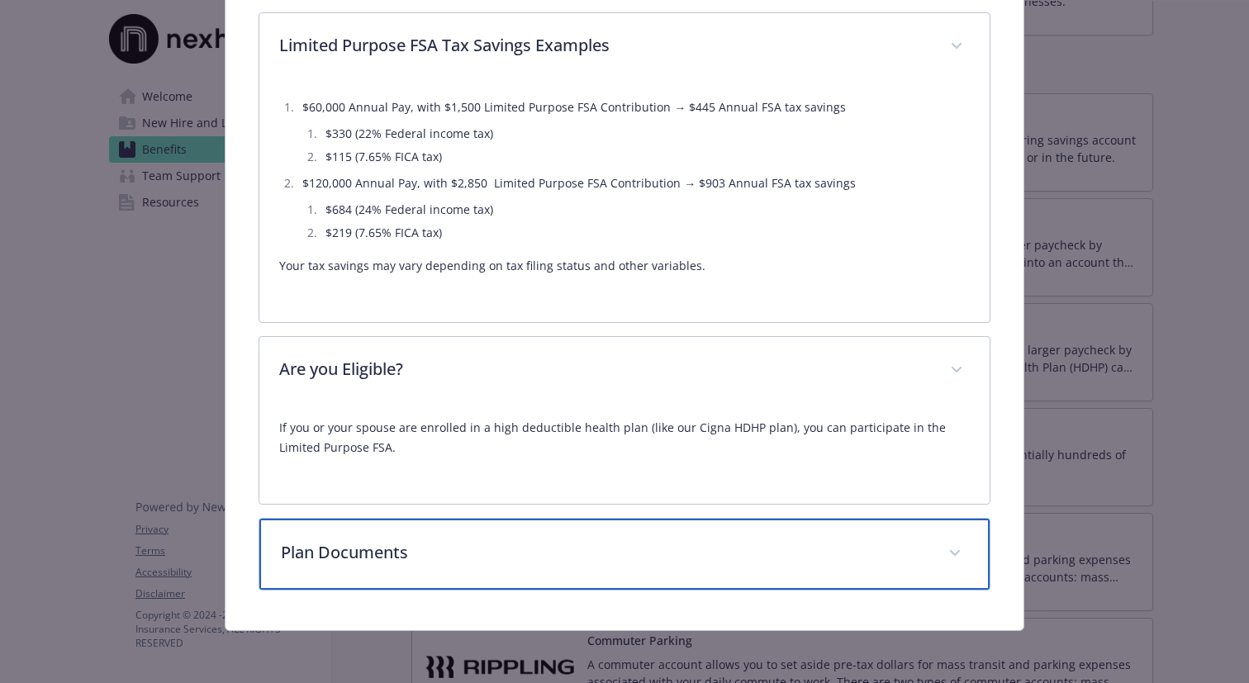
click at [634, 566] on div "Plan Documents" at bounding box center [624, 554] width 730 height 71
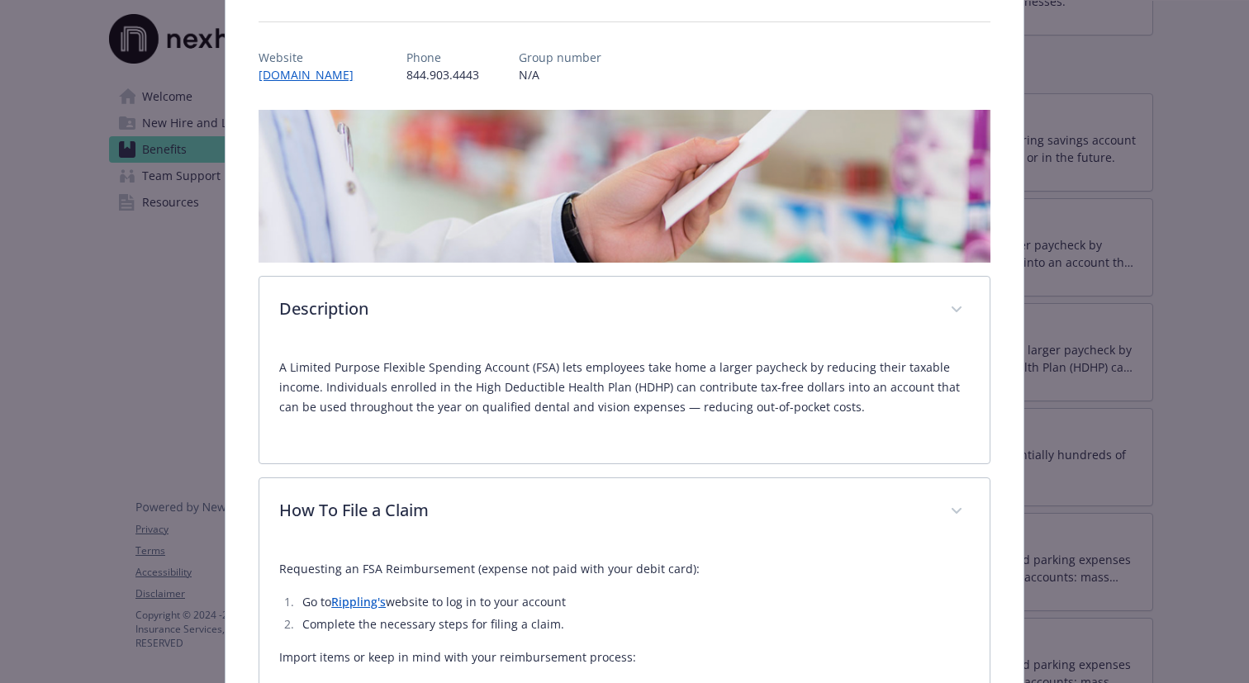
scroll to position [168, 0]
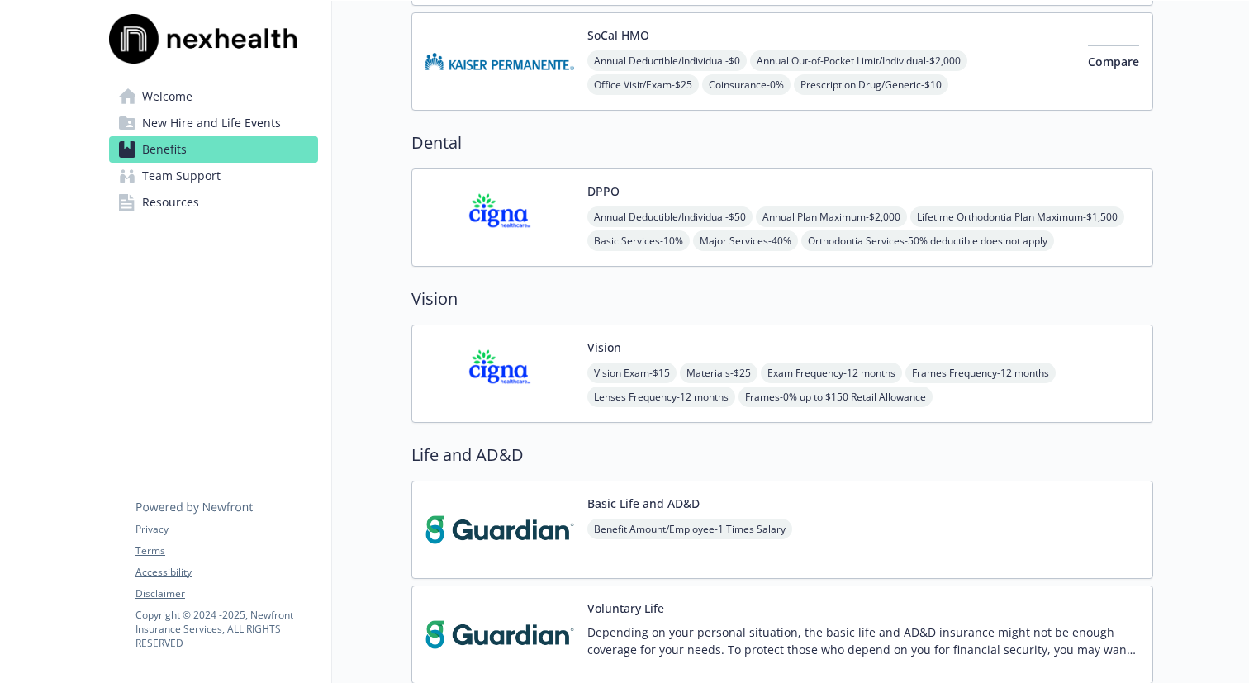
scroll to position [1134, 0]
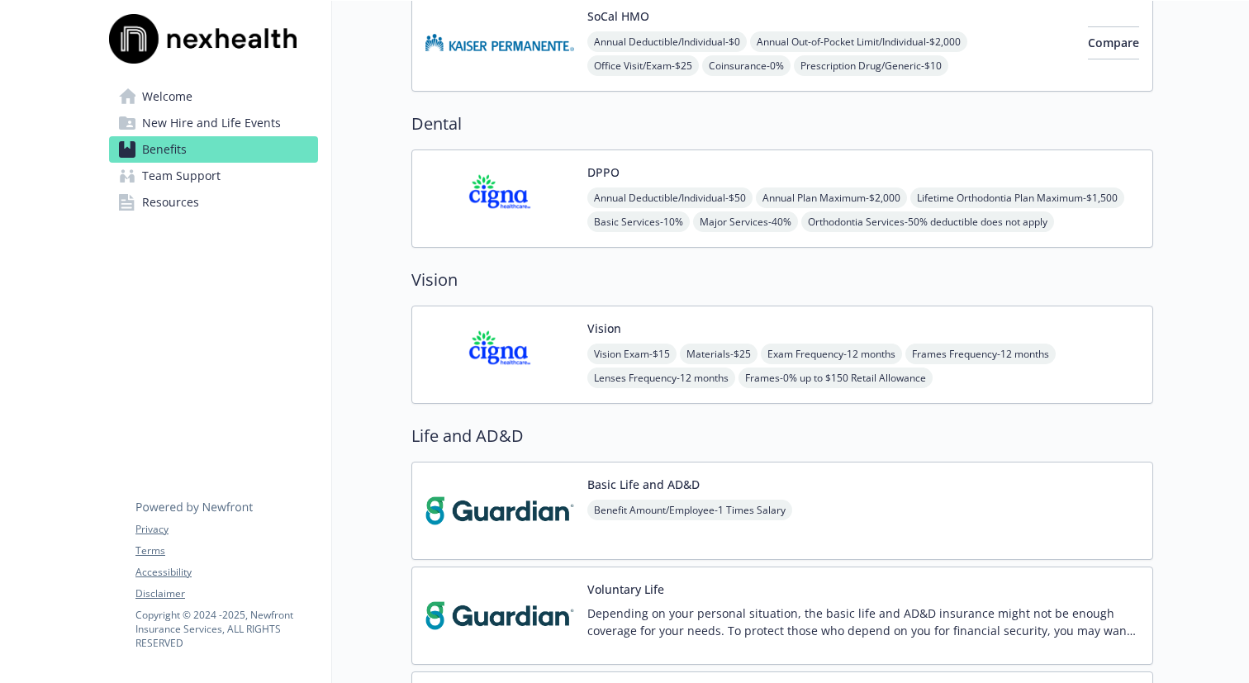
click at [545, 166] on img at bounding box center [499, 199] width 149 height 70
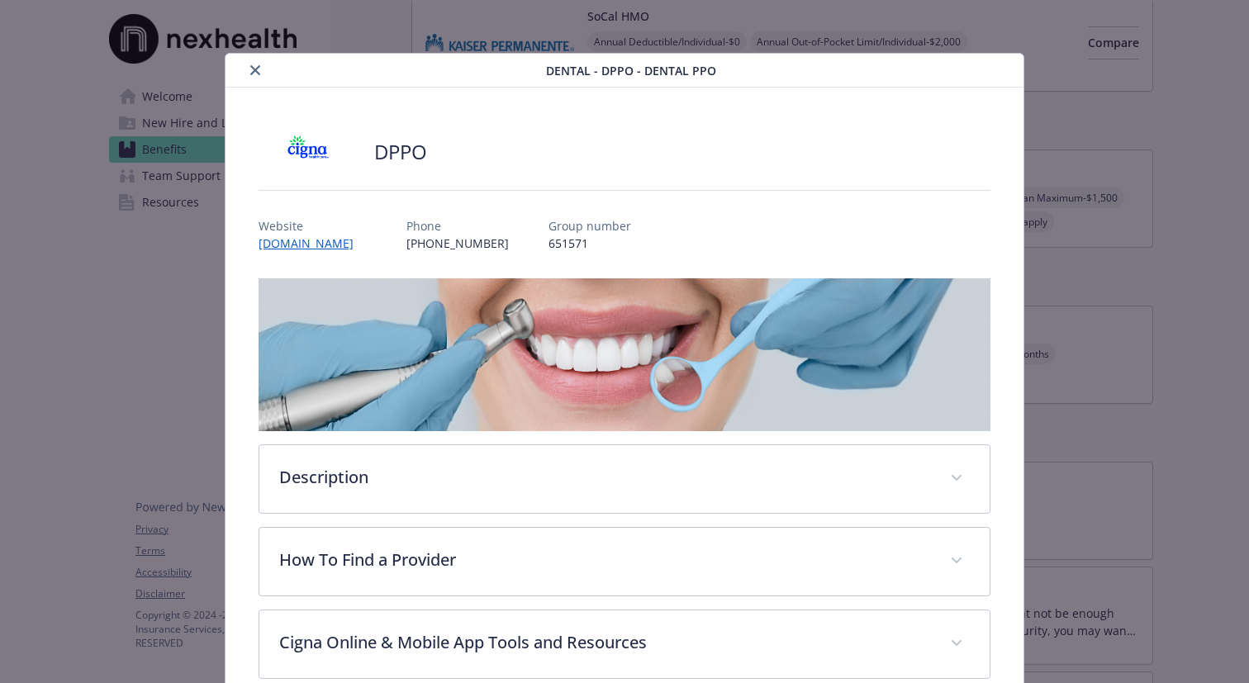
scroll to position [50, 0]
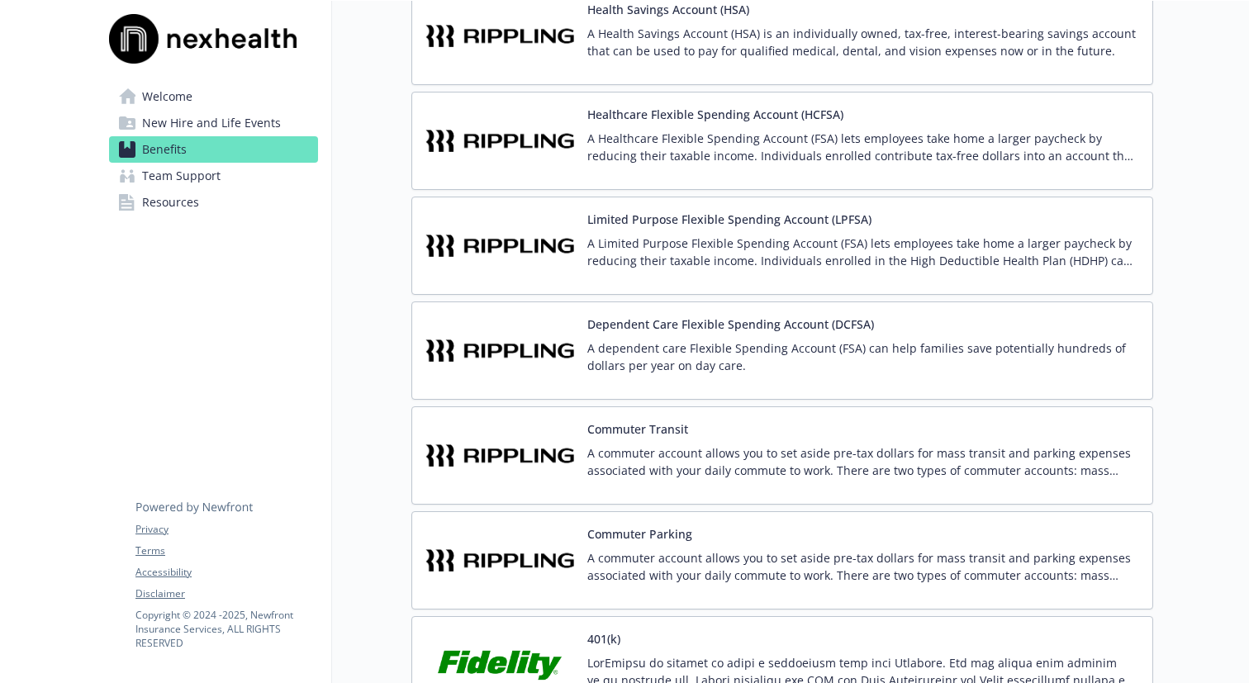
scroll to position [3027, 0]
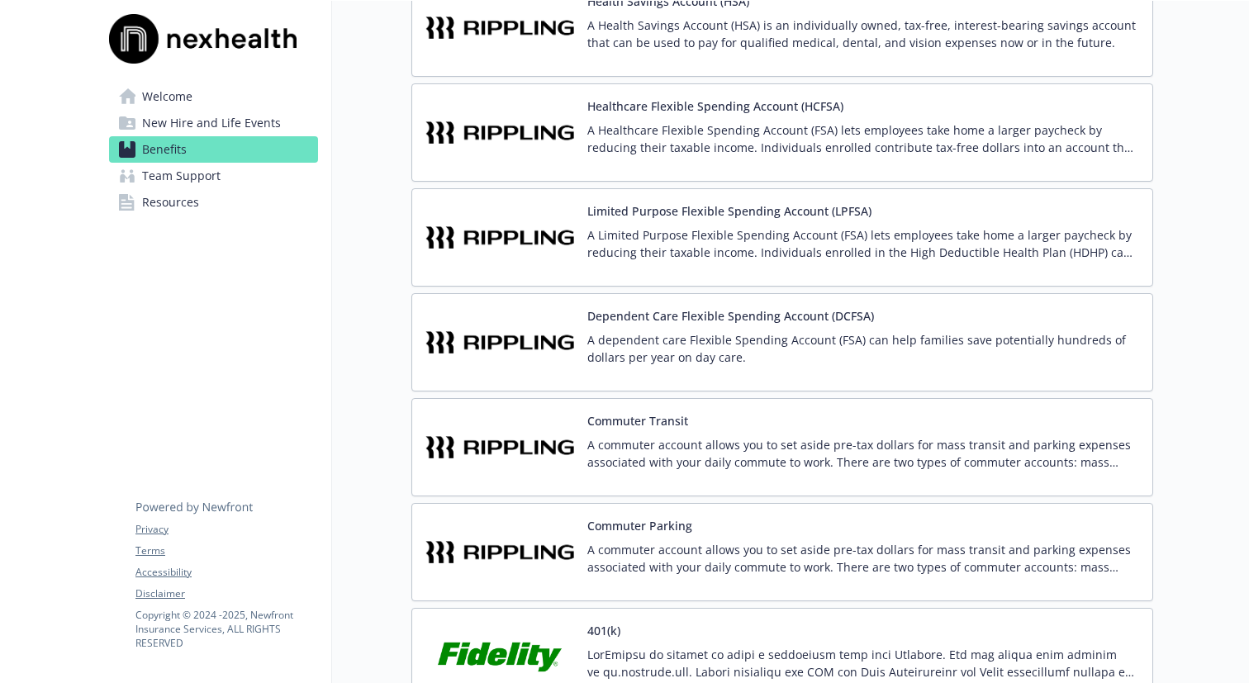
click at [529, 267] on img at bounding box center [499, 237] width 149 height 70
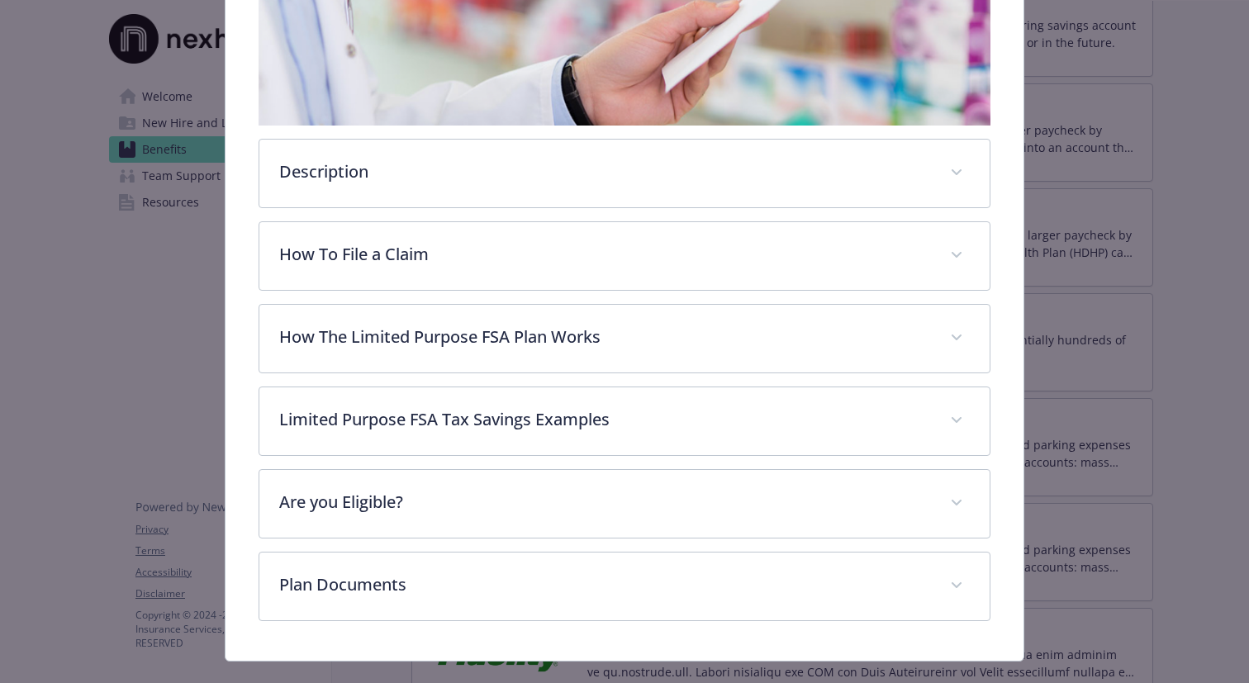
scroll to position [351, 0]
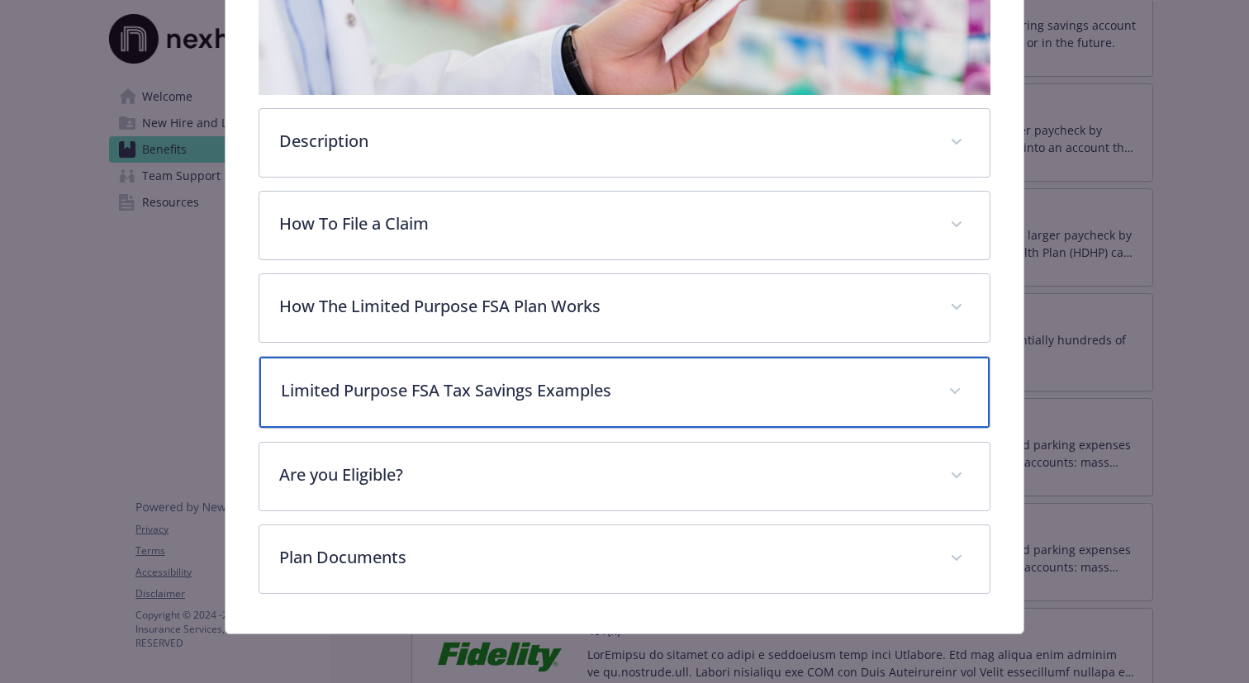
click at [658, 377] on div "Limited Purpose FSA Tax Savings Examples" at bounding box center [624, 392] width 730 height 71
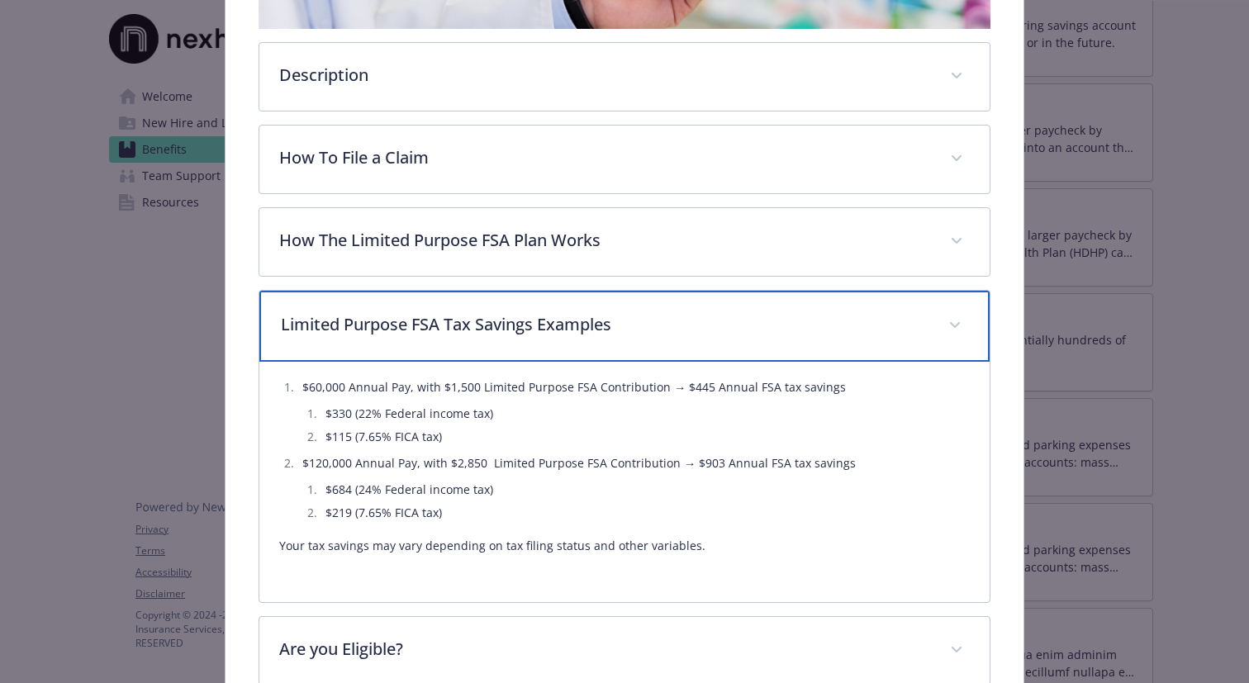
scroll to position [441, 0]
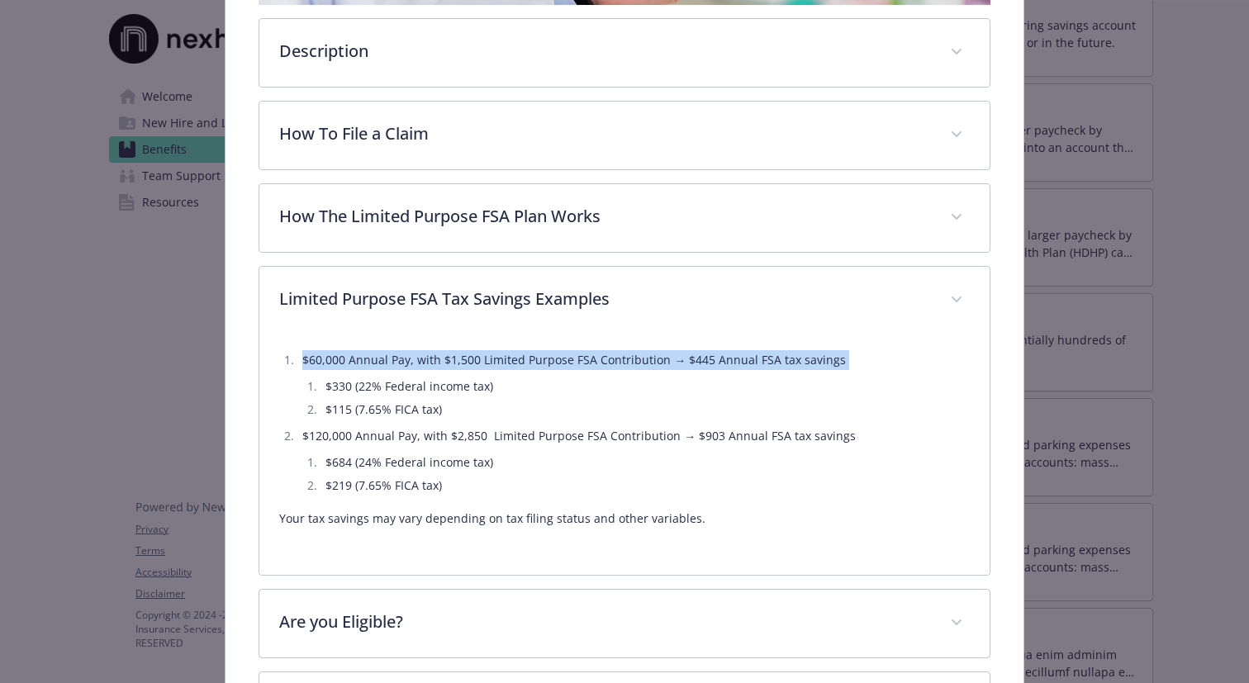
drag, startPoint x: 304, startPoint y: 367, endPoint x: 640, endPoint y: 370, distance: 336.2
click at [640, 370] on li "$60,000 Annual Pay, with $1,500 Limited Purpose FSA Contribution → $445 Annual …" at bounding box center [633, 384] width 672 height 69
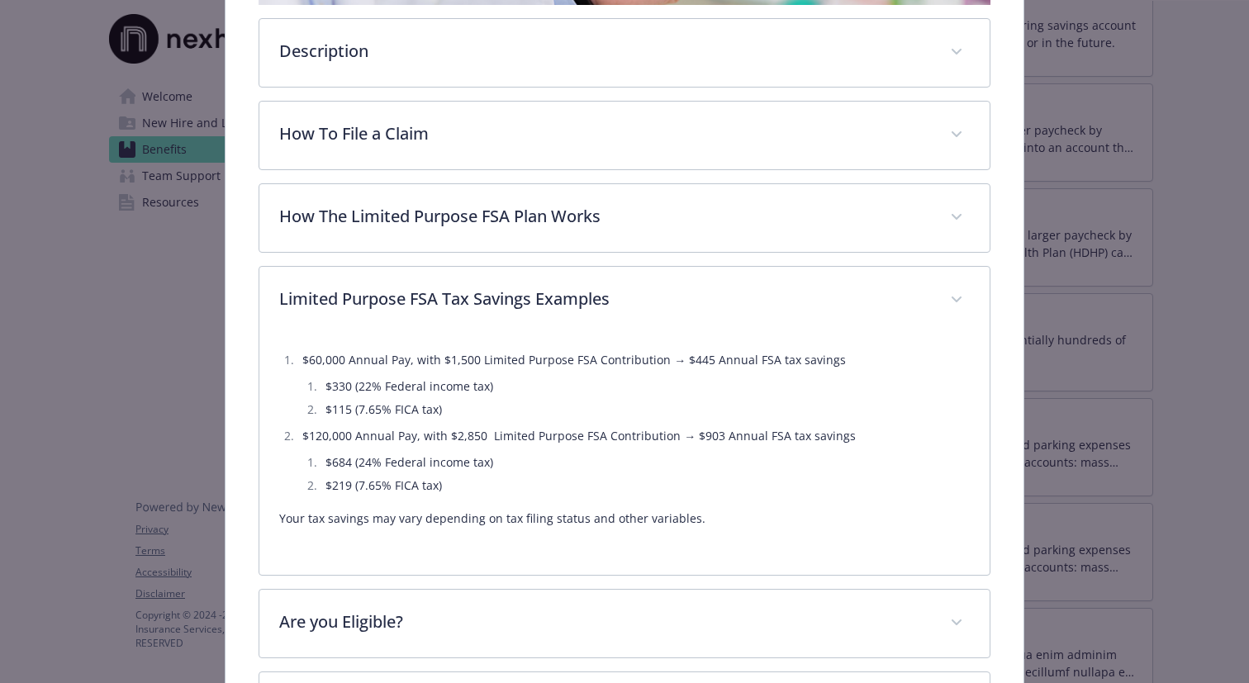
click at [453, 373] on li "$60,000 Annual Pay, with $1,500 Limited Purpose FSA Contribution → $445 Annual …" at bounding box center [633, 384] width 672 height 69
click at [457, 355] on li "$60,000 Annual Pay, with $1,500 Limited Purpose FSA Contribution → $445 Annual …" at bounding box center [633, 384] width 672 height 69
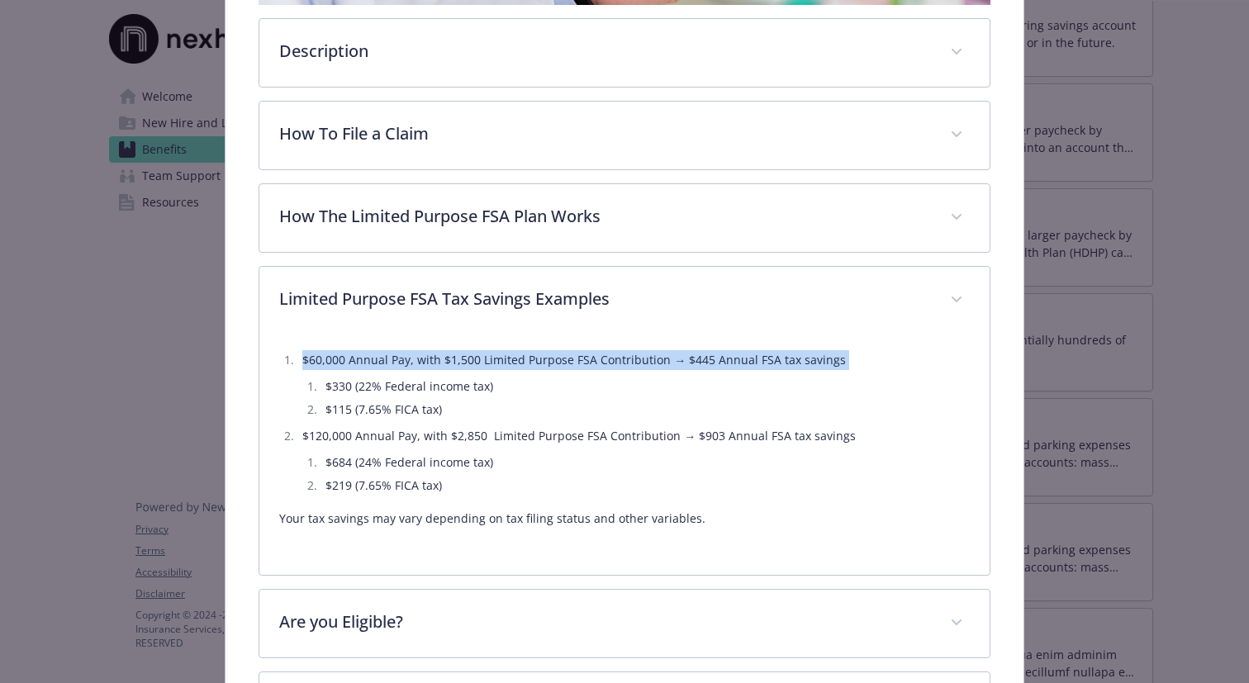
click at [457, 355] on li "$60,000 Annual Pay, with $1,500 Limited Purpose FSA Contribution → $445 Annual …" at bounding box center [633, 384] width 672 height 69
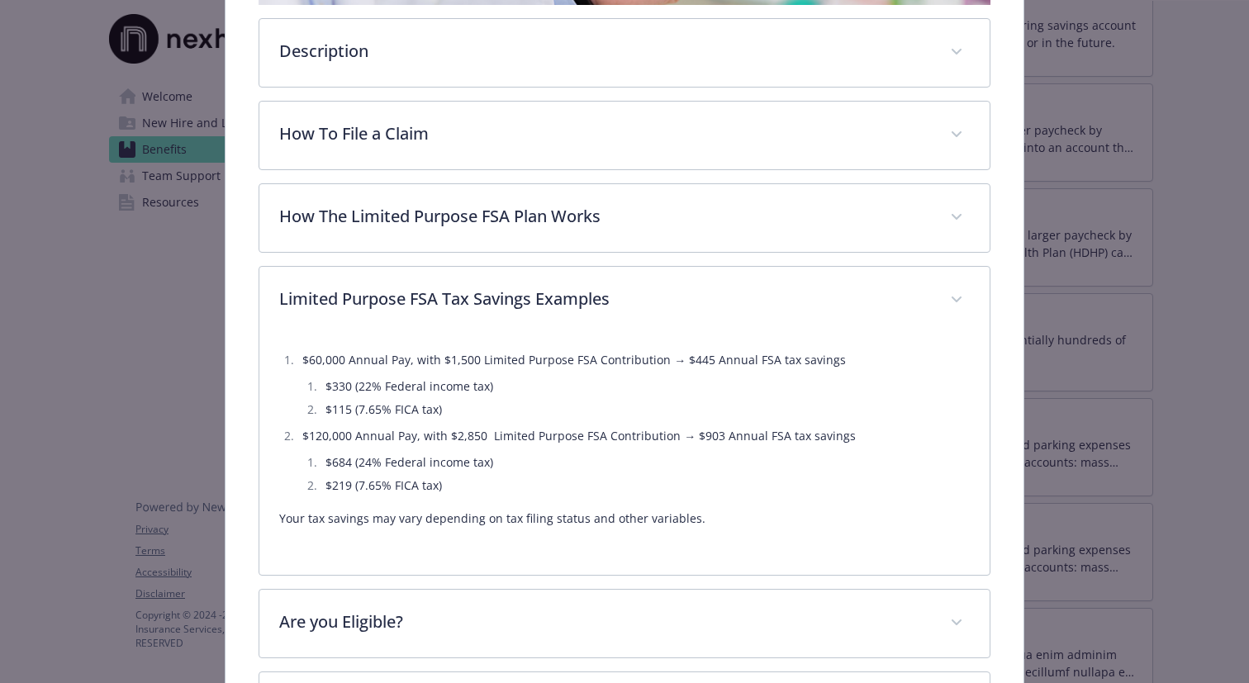
click at [700, 361] on li "$60,000 Annual Pay, with $1,500 Limited Purpose FSA Contribution → $445 Annual …" at bounding box center [633, 384] width 672 height 69
drag, startPoint x: 328, startPoint y: 380, endPoint x: 429, endPoint y: 382, distance: 100.8
click at [430, 382] on li "$330 (22% Federal income tax)" at bounding box center [644, 387] width 649 height 20
click at [336, 406] on li "$115 (7.65% FICA tax)" at bounding box center [644, 410] width 649 height 20
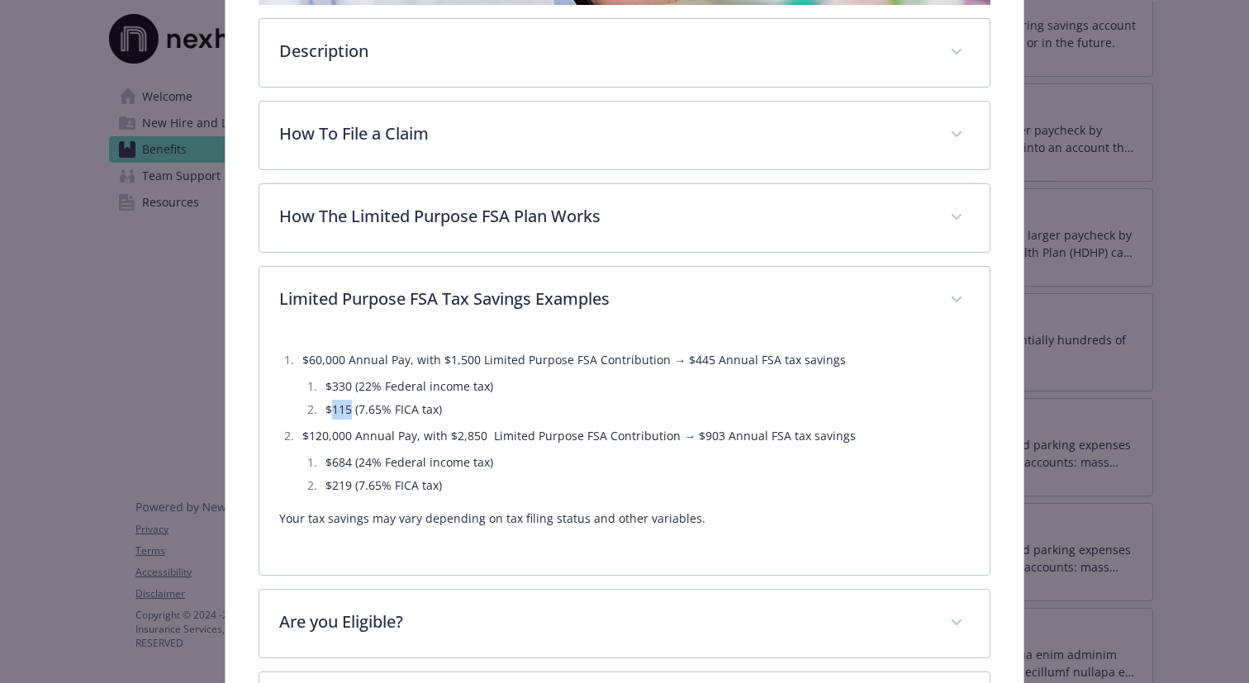
click at [336, 406] on li "$115 (7.65% FICA tax)" at bounding box center [644, 410] width 649 height 20
click at [396, 460] on li "$684 (24% Federal income tax)" at bounding box center [644, 463] width 649 height 20
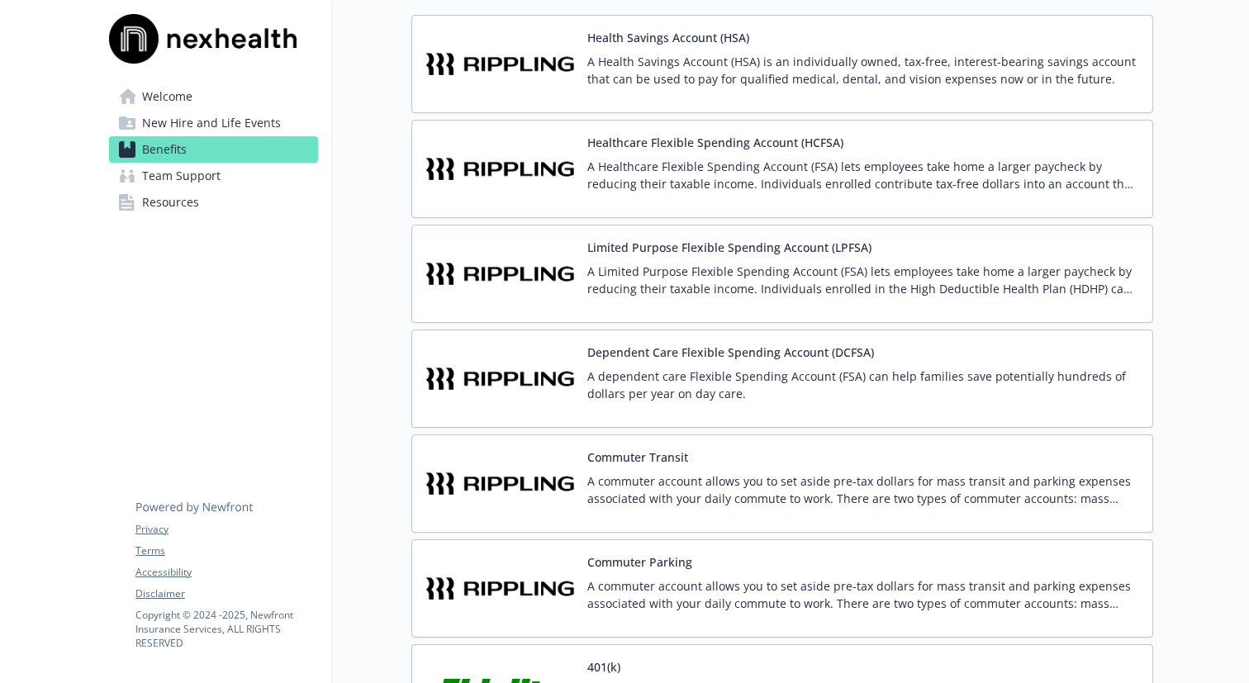
scroll to position [3000, 0]
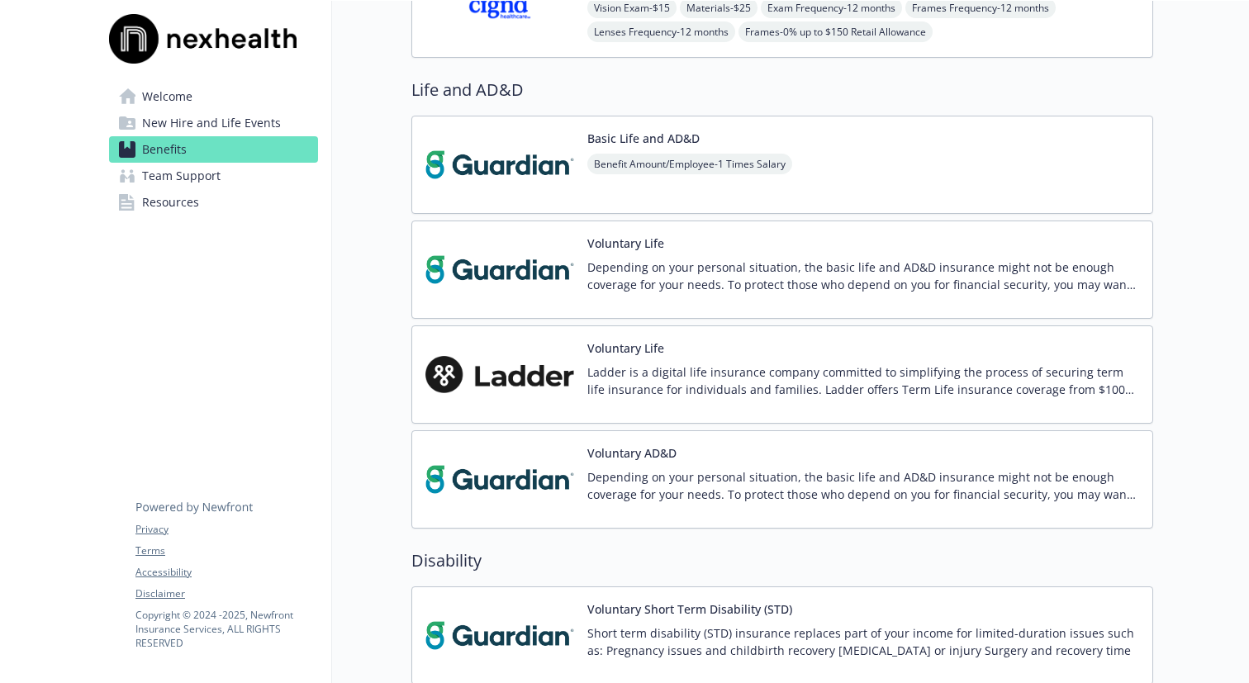
click at [549, 173] on img at bounding box center [499, 165] width 149 height 70
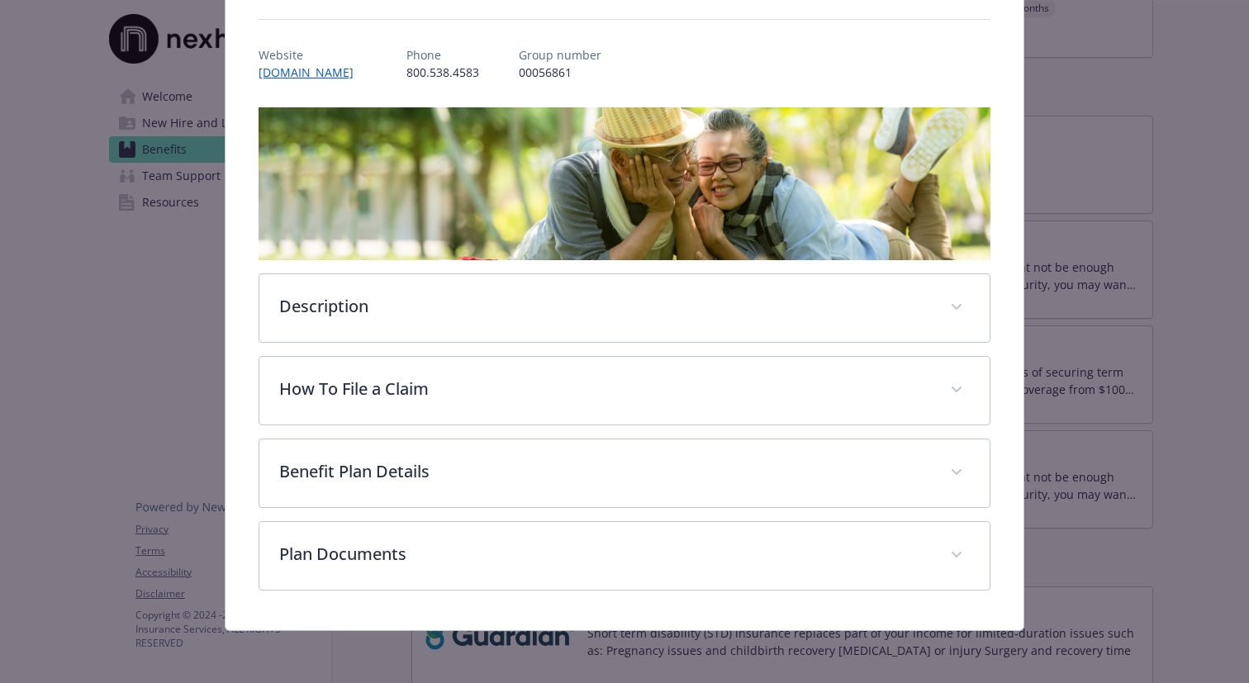
scroll to position [169, 0]
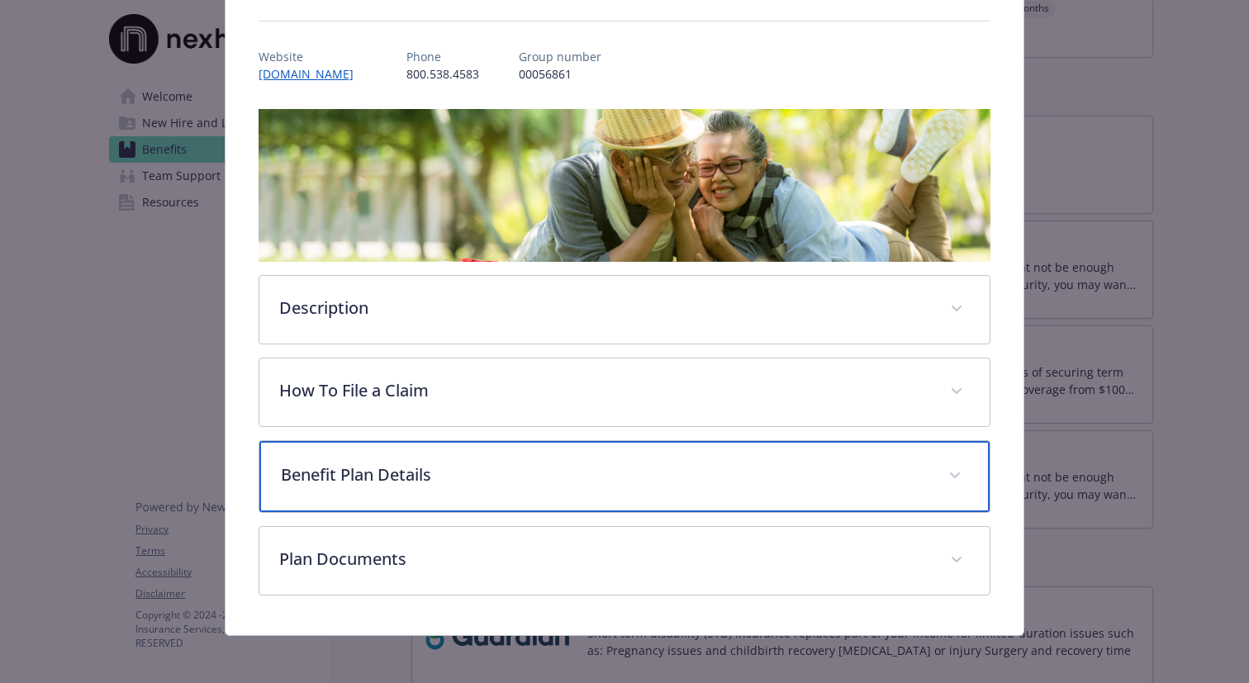
click at [420, 489] on div "Benefit Plan Details" at bounding box center [624, 476] width 730 height 71
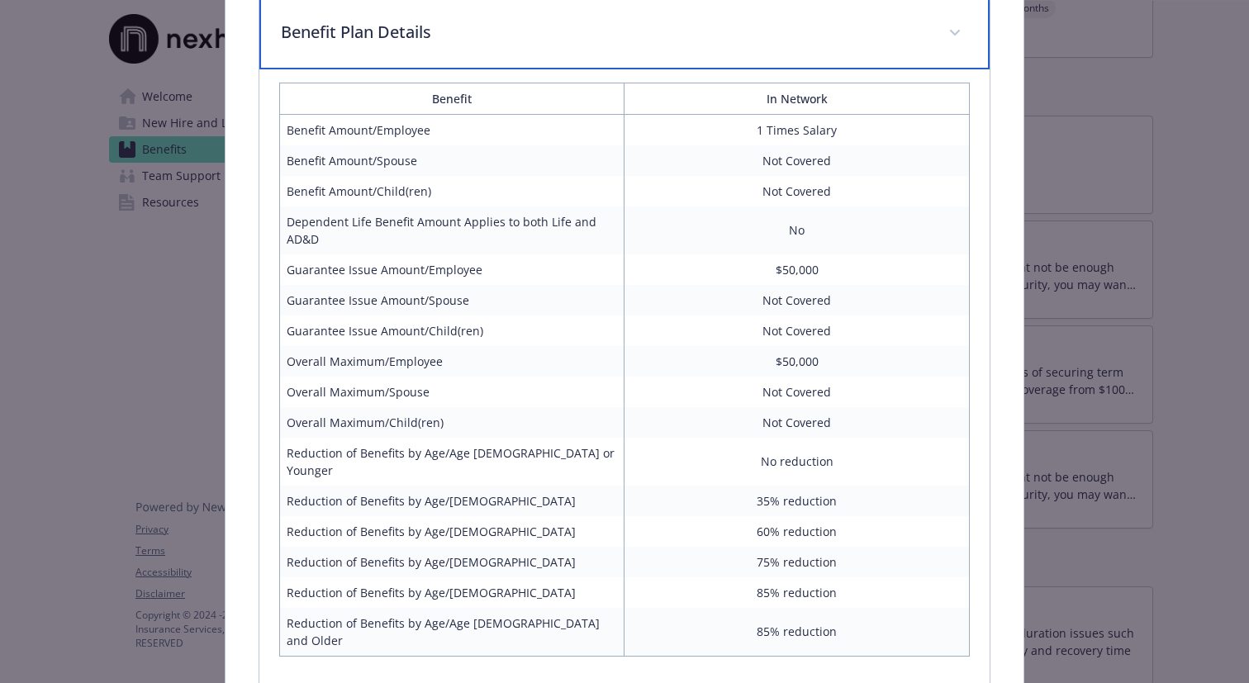
scroll to position [637, 0]
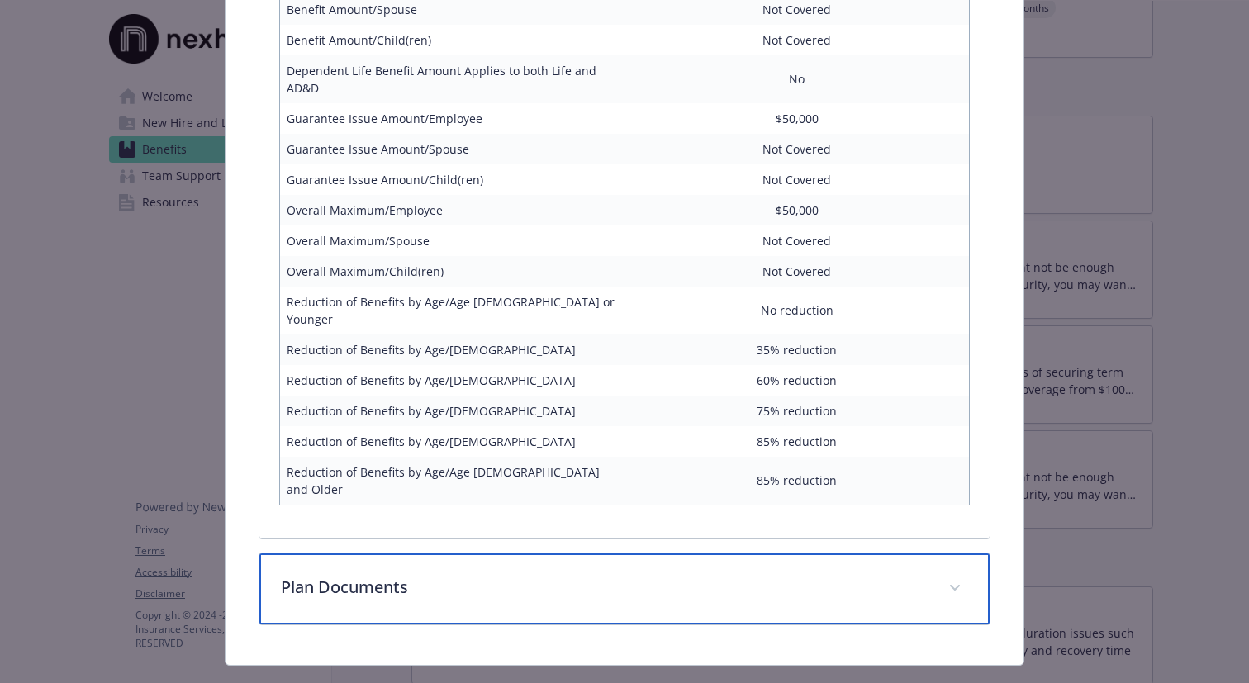
click at [410, 579] on div "Plan Documents" at bounding box center [624, 588] width 730 height 71
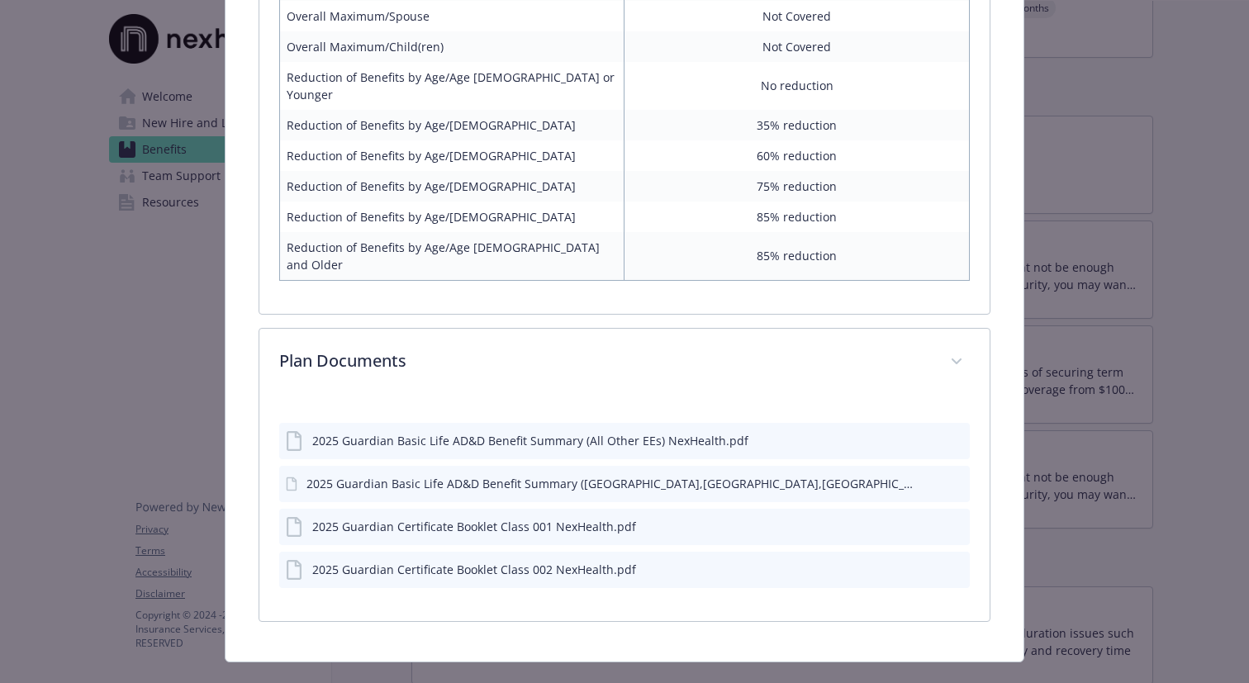
scroll to position [981, 0]
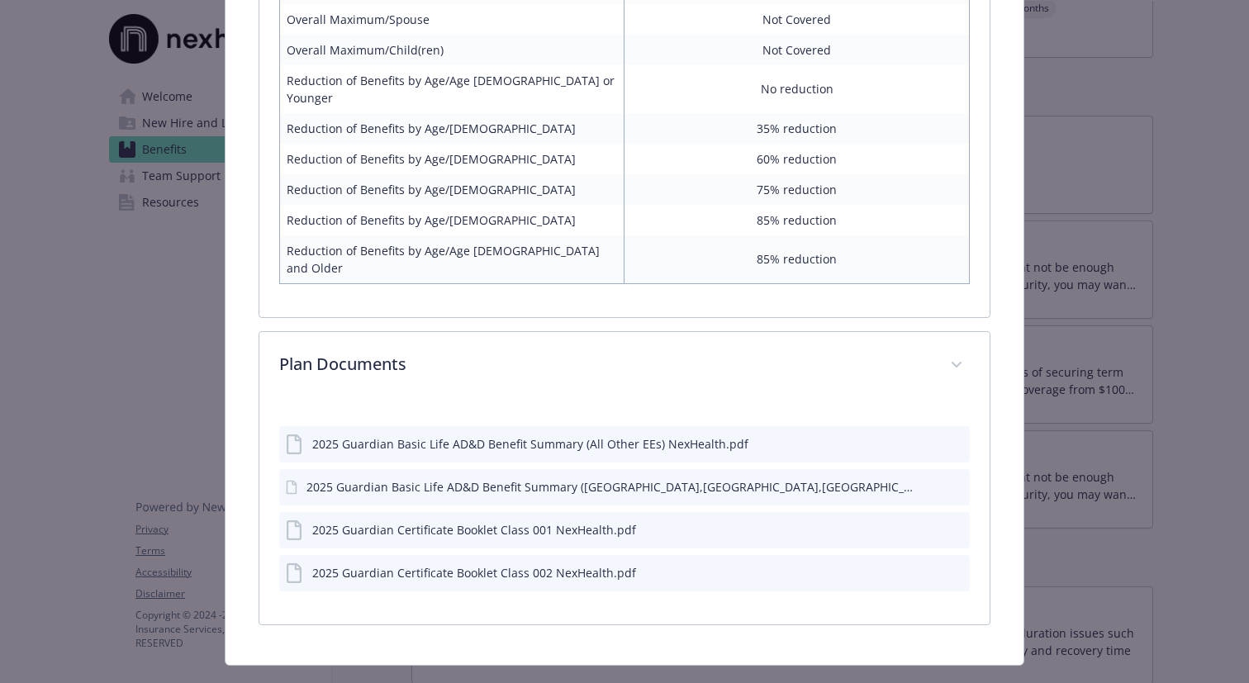
click at [954, 437] on icon "preview file" at bounding box center [954, 443] width 15 height 12
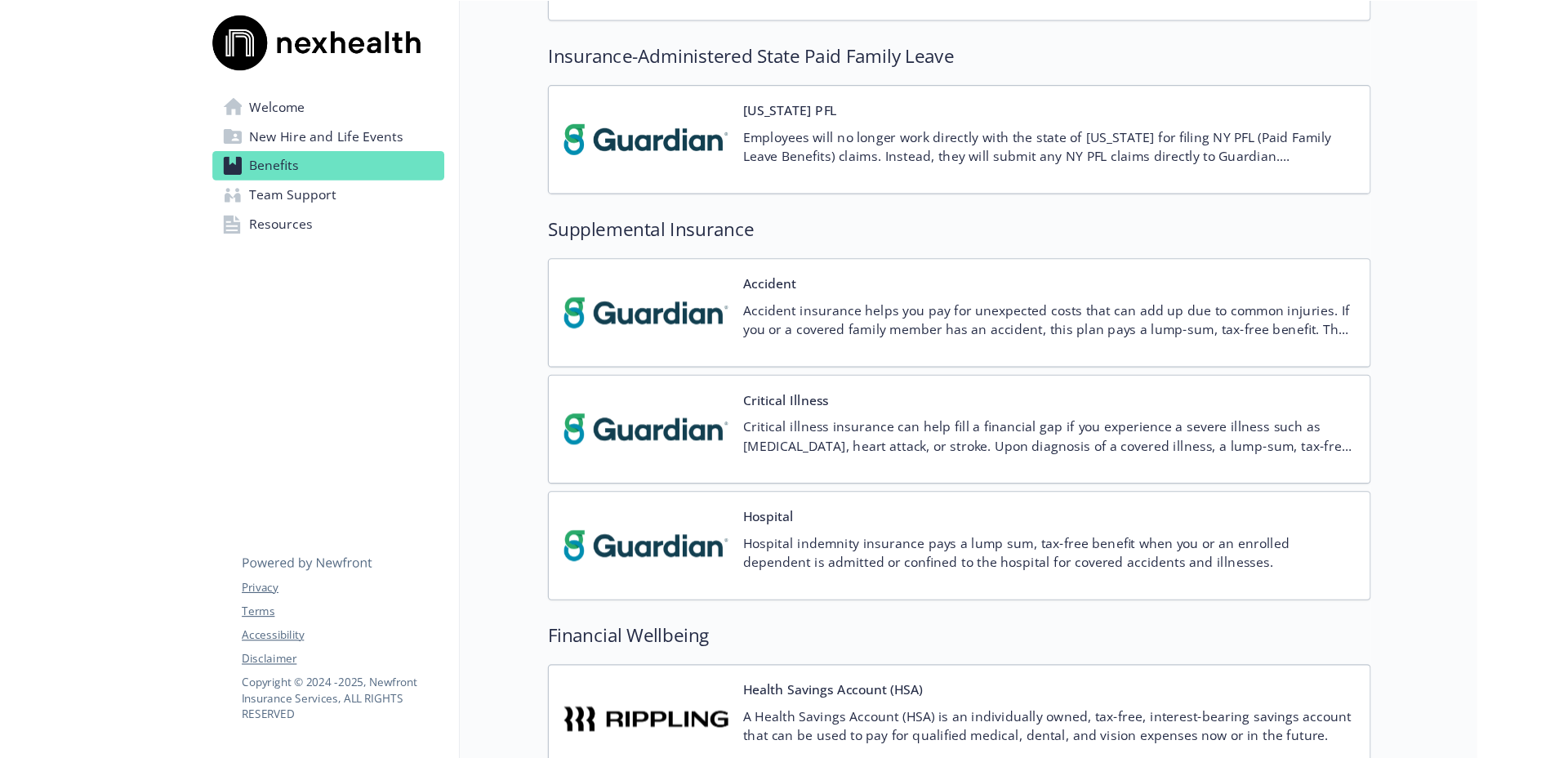
scroll to position [2389, 0]
